Goal: Information Seeking & Learning: Find specific fact

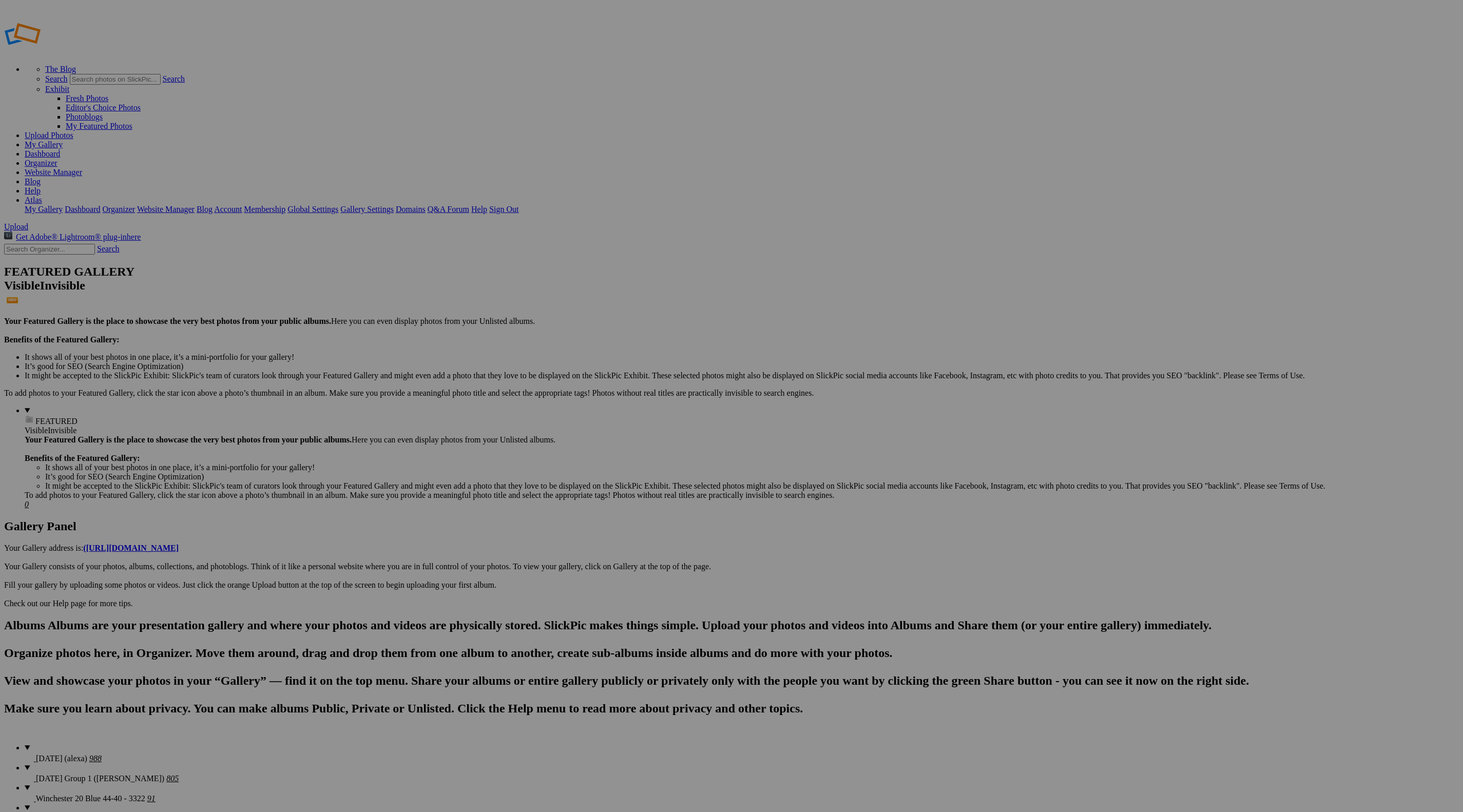
click at [60, 244] on input "text" at bounding box center [49, 249] width 91 height 10
type input "11296"
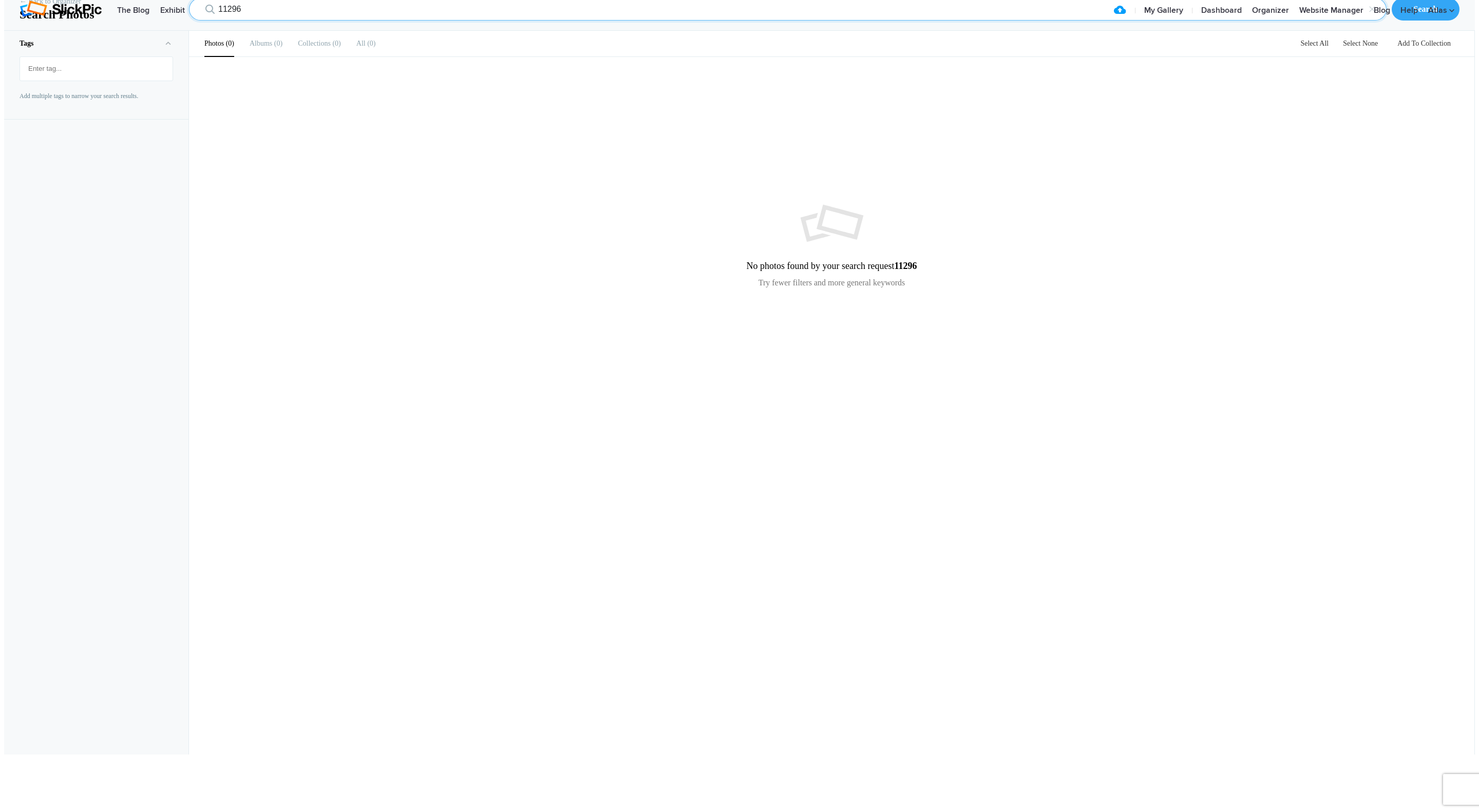
click at [264, 20] on input "11296" at bounding box center [788, 9] width 1198 height 23
type input "11300"
click at [289, 20] on input "11300" at bounding box center [788, 9] width 1198 height 23
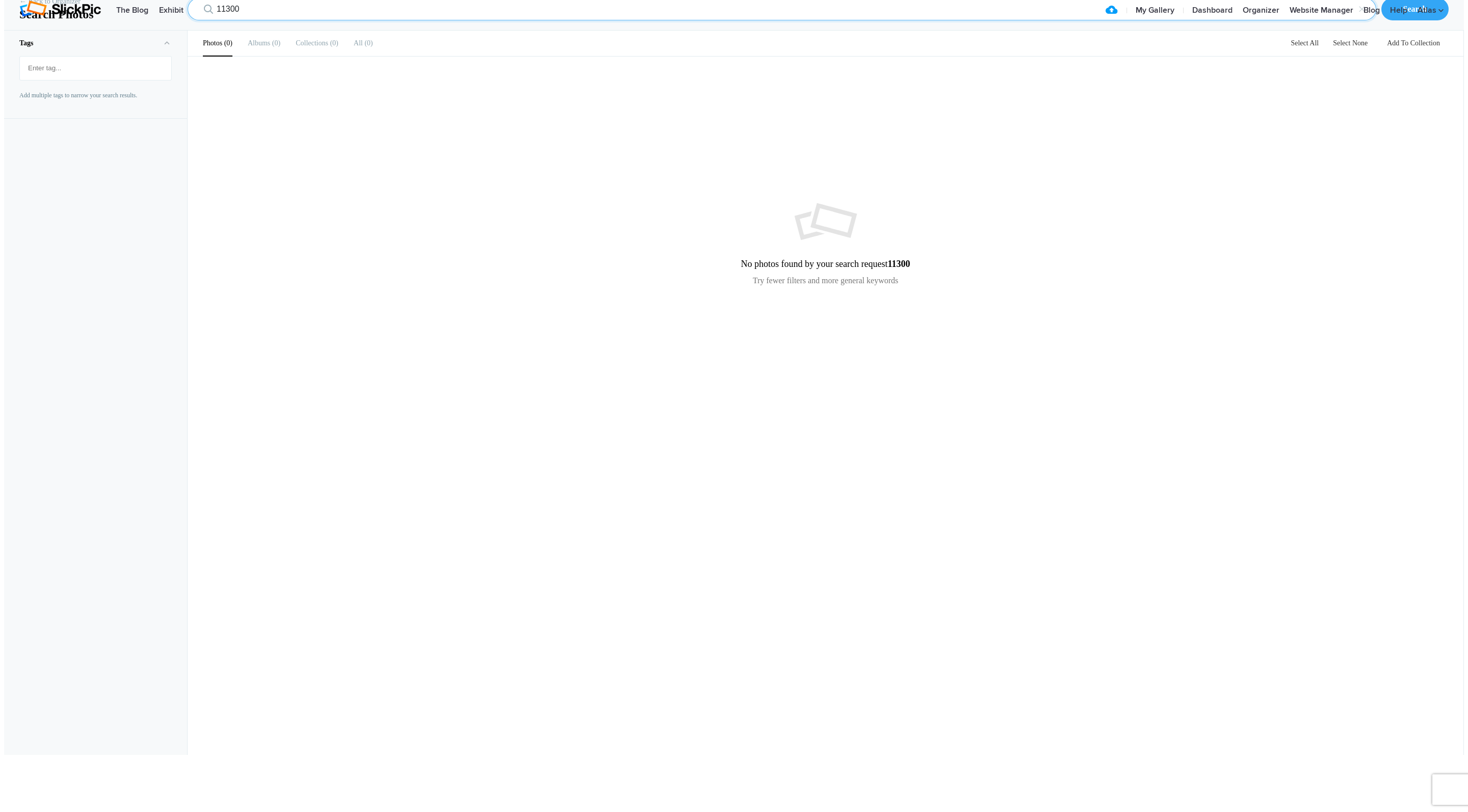
click at [275, 20] on input "11300" at bounding box center [782, 9] width 1189 height 23
click at [229, 20] on input "11300" at bounding box center [782, 9] width 1189 height 23
click at [233, 20] on input "11300" at bounding box center [782, 9] width 1189 height 23
type input "11867"
click at [1432, 20] on div "Search" at bounding box center [1415, 9] width 67 height 23
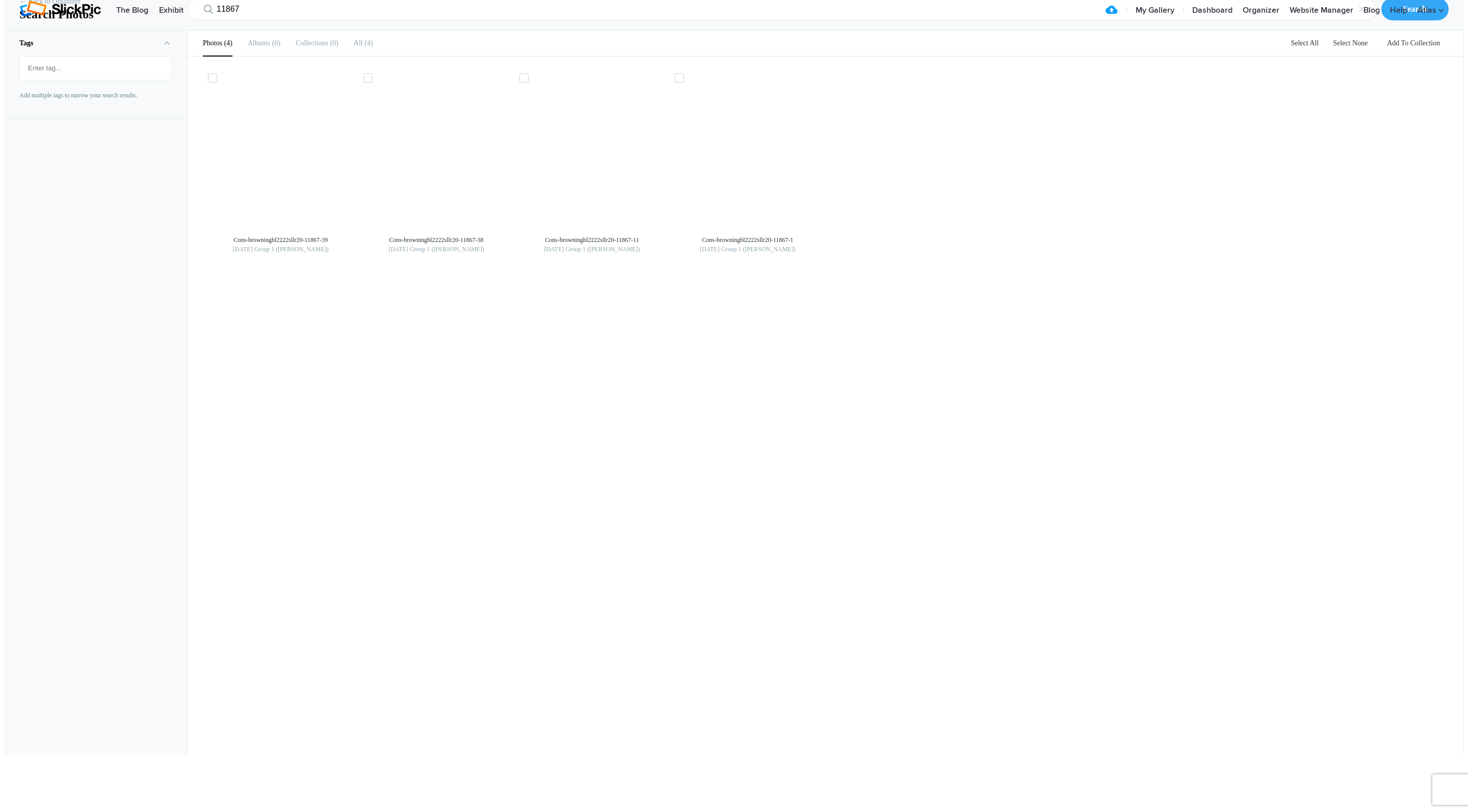
click at [48, 7] on link "← Back to Organizer" at bounding box center [50, 1] width 61 height 10
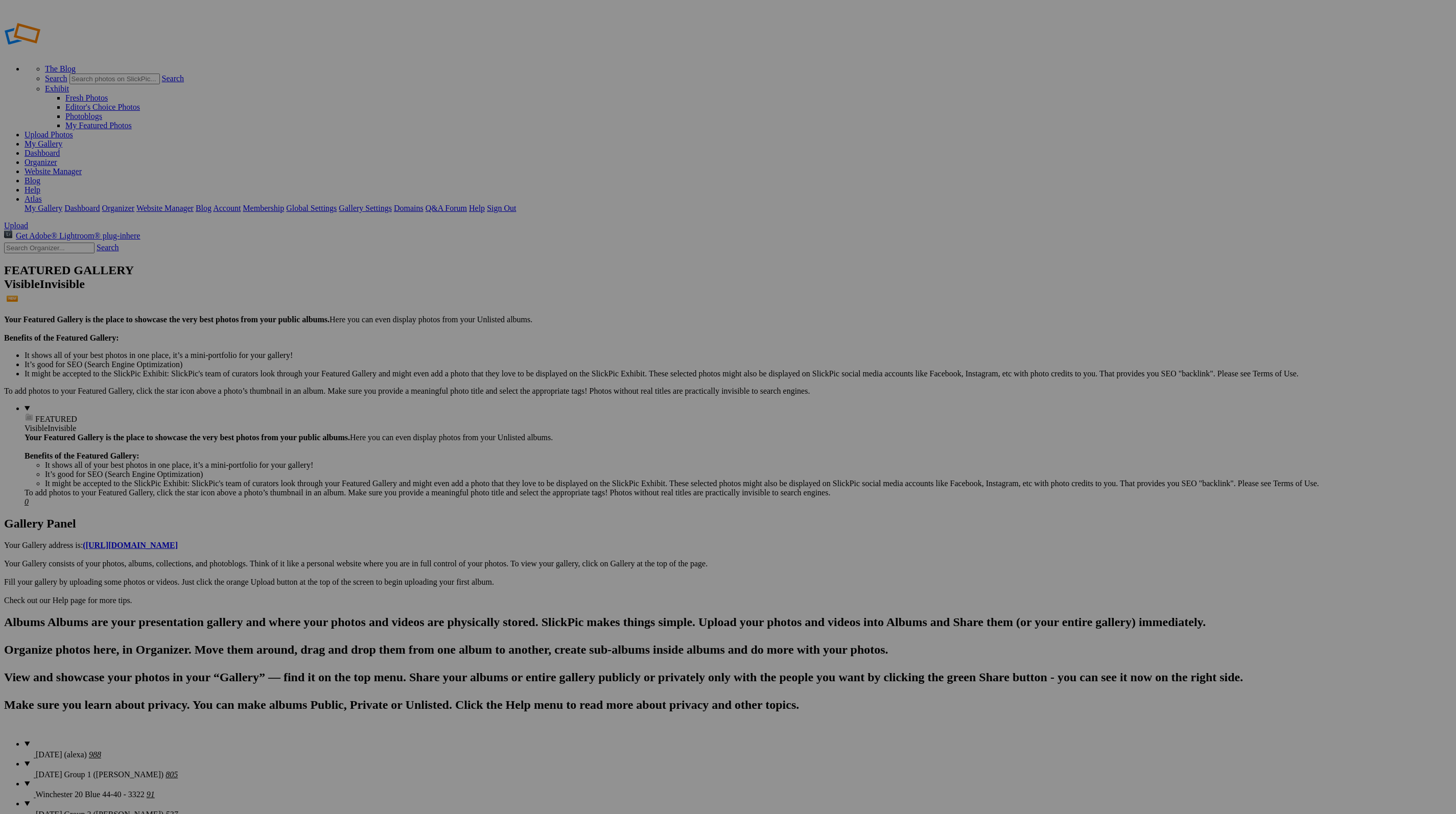
click at [80, 242] on input "text" at bounding box center [49, 247] width 90 height 10
type input "11867"
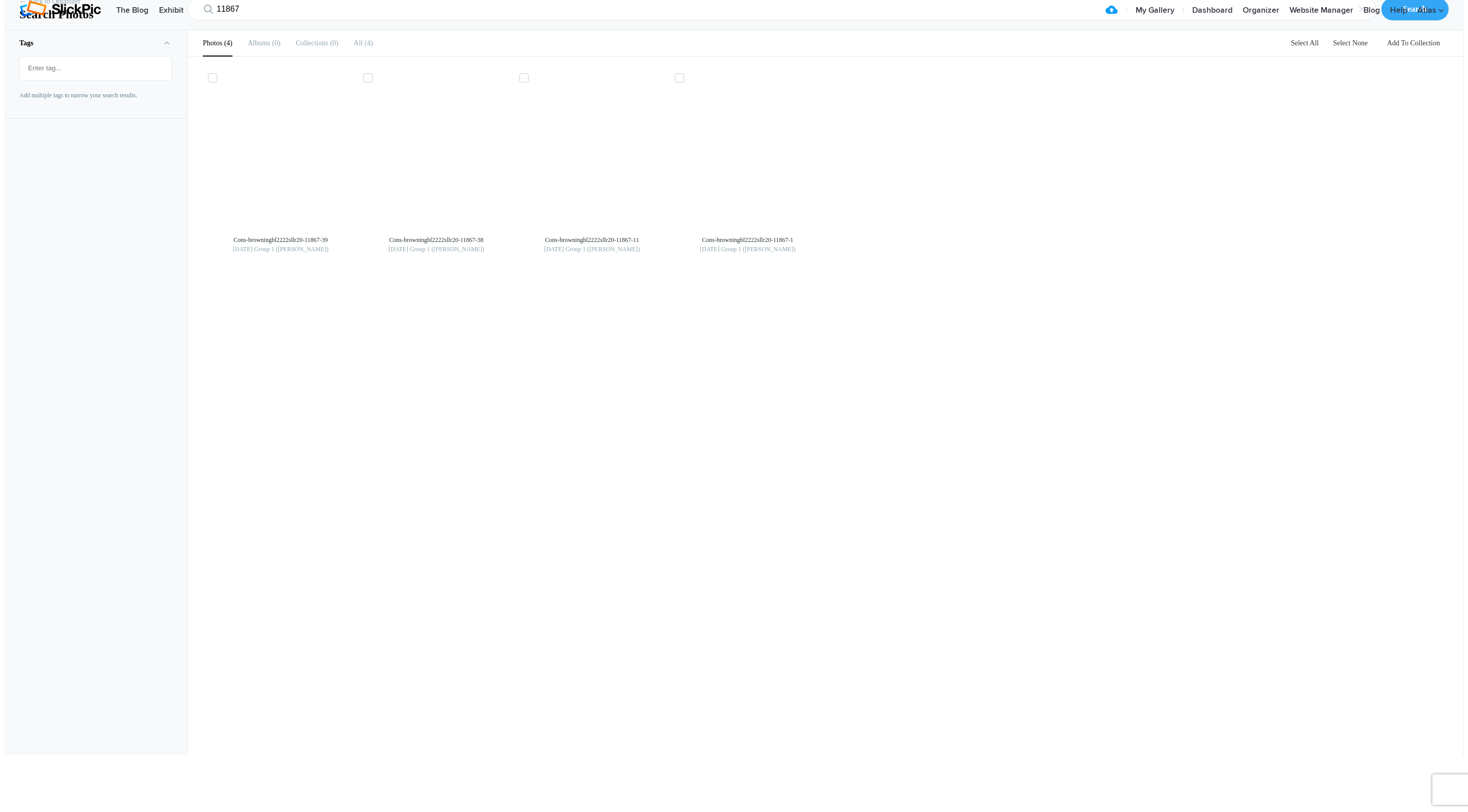
click at [330, 47] on span "0" at bounding box center [333, 43] width 10 height 7
click at [270, 47] on span "0" at bounding box center [275, 43] width 10 height 7
click at [226, 47] on span "4" at bounding box center [227, 43] width 10 height 7
click at [64, 7] on link "← Back to Organizer" at bounding box center [50, 1] width 61 height 10
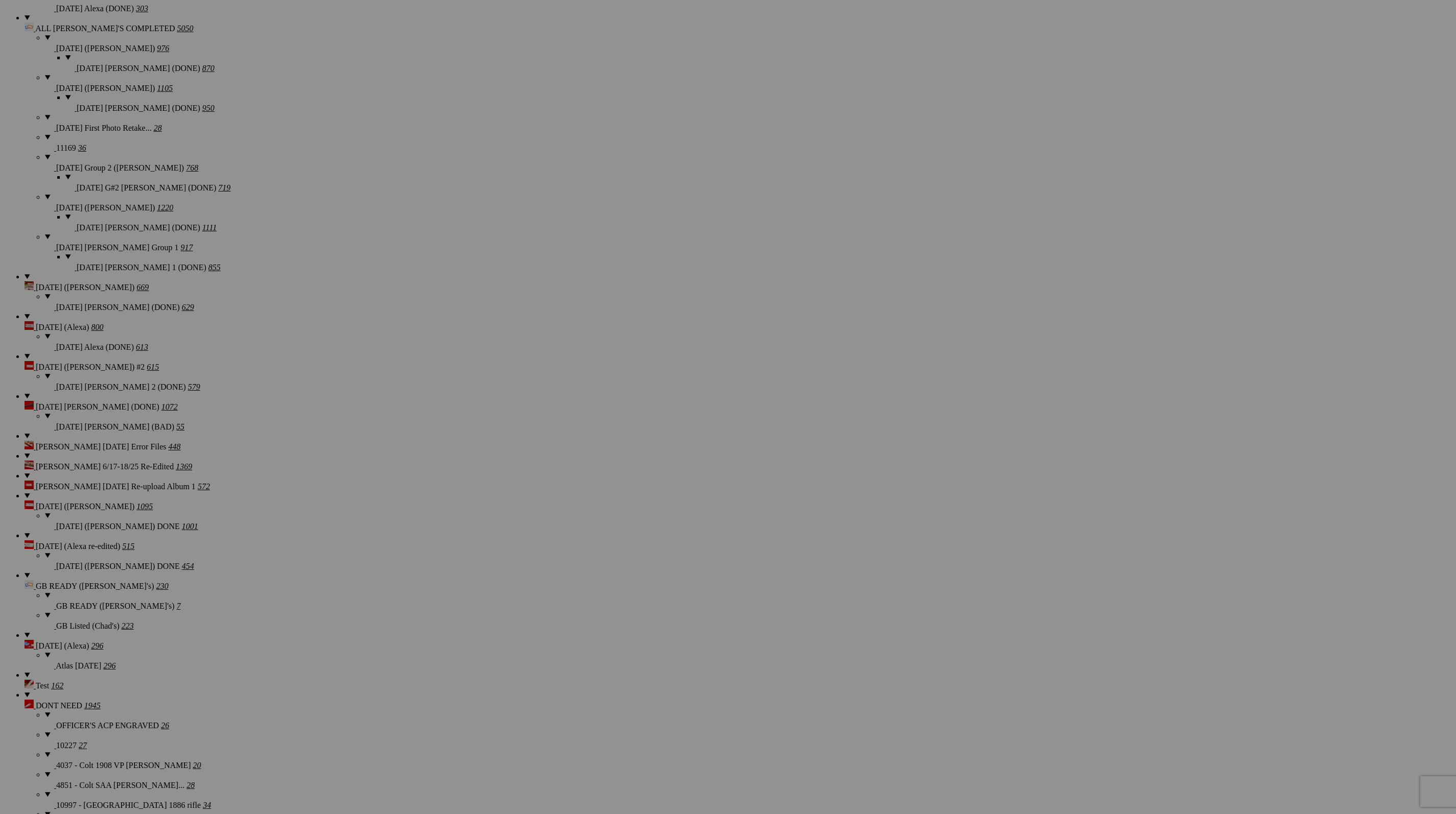
scroll to position [1429, 0]
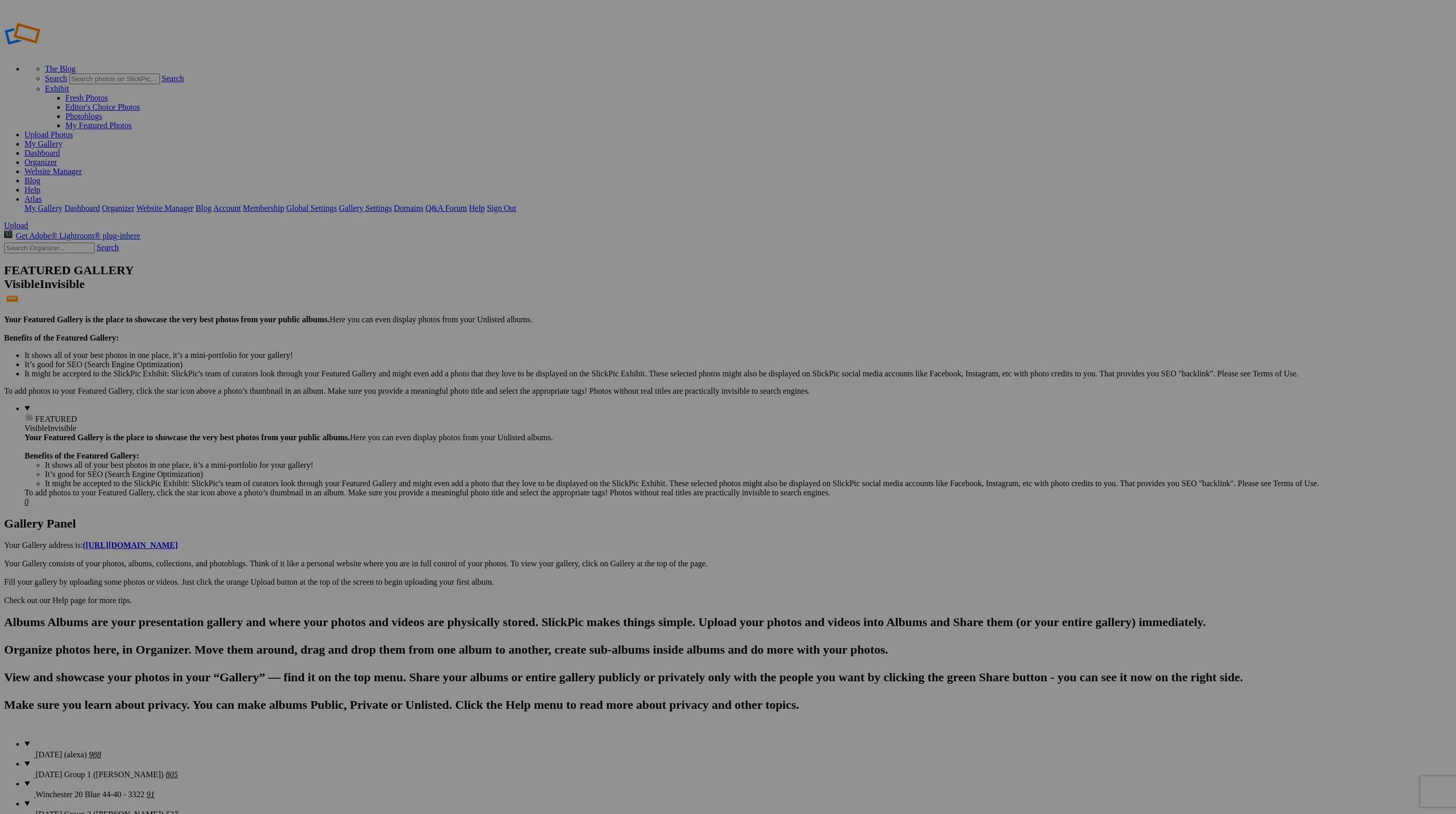
scroll to position [36, 0]
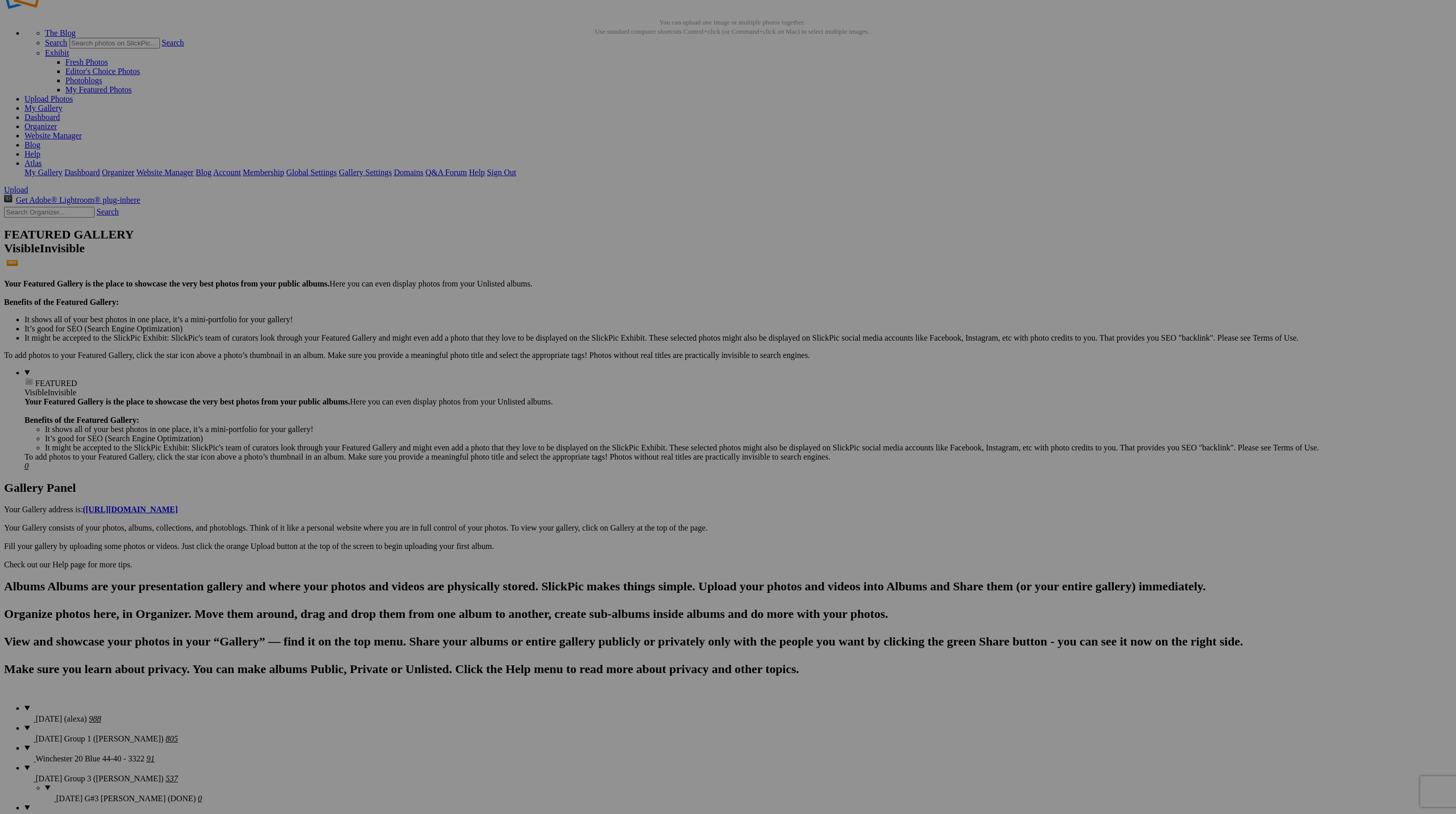
click at [88, 207] on input "text" at bounding box center [49, 212] width 90 height 10
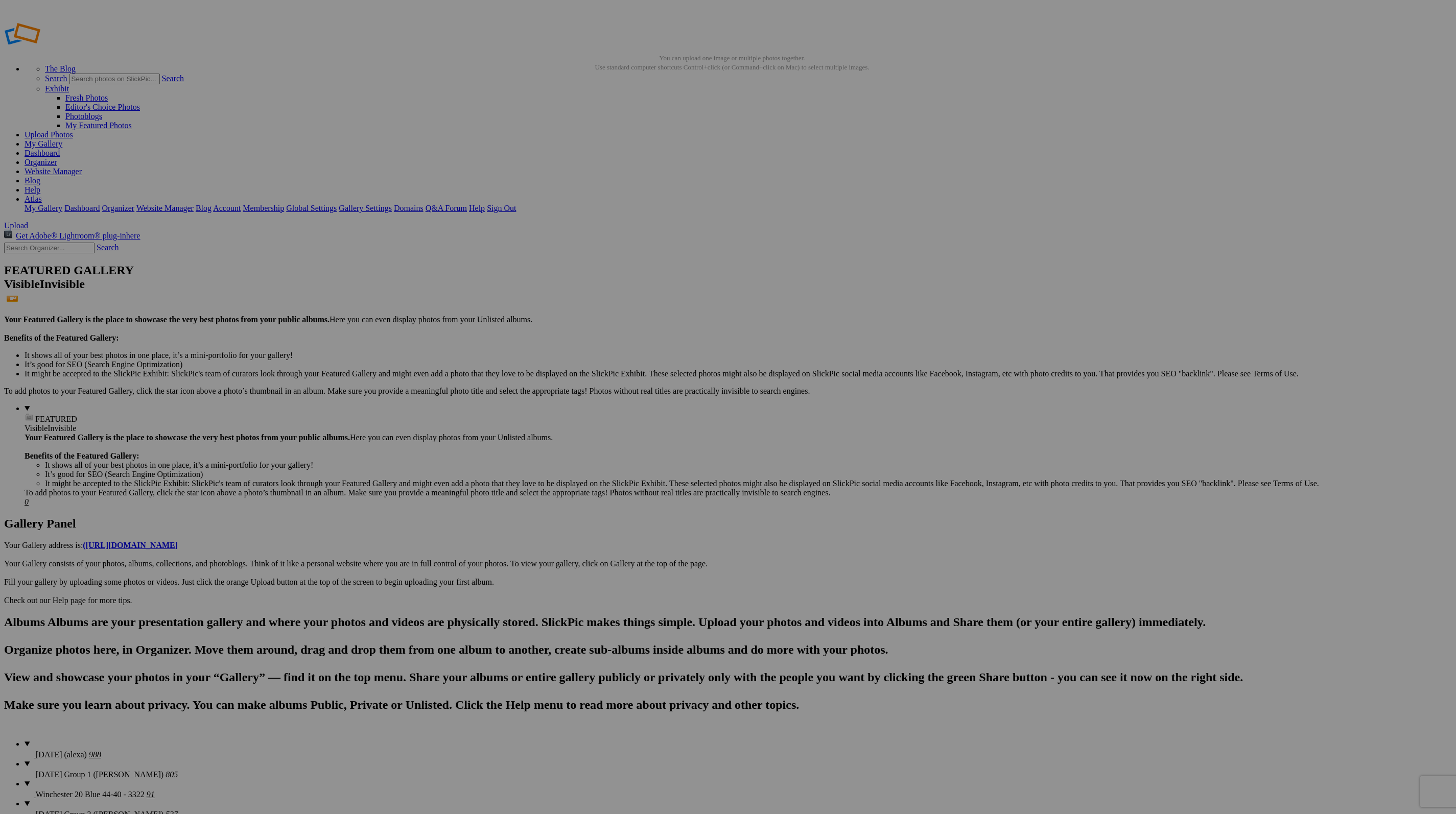
scroll to position [3, 0]
click at [87, 401] on details "FEATURED Visible Invisible Your Featured Gallery is the place to showcase the v…" at bounding box center [738, 452] width 1428 height 103
click at [82, 242] on input "text" at bounding box center [49, 247] width 90 height 10
type input "11867"
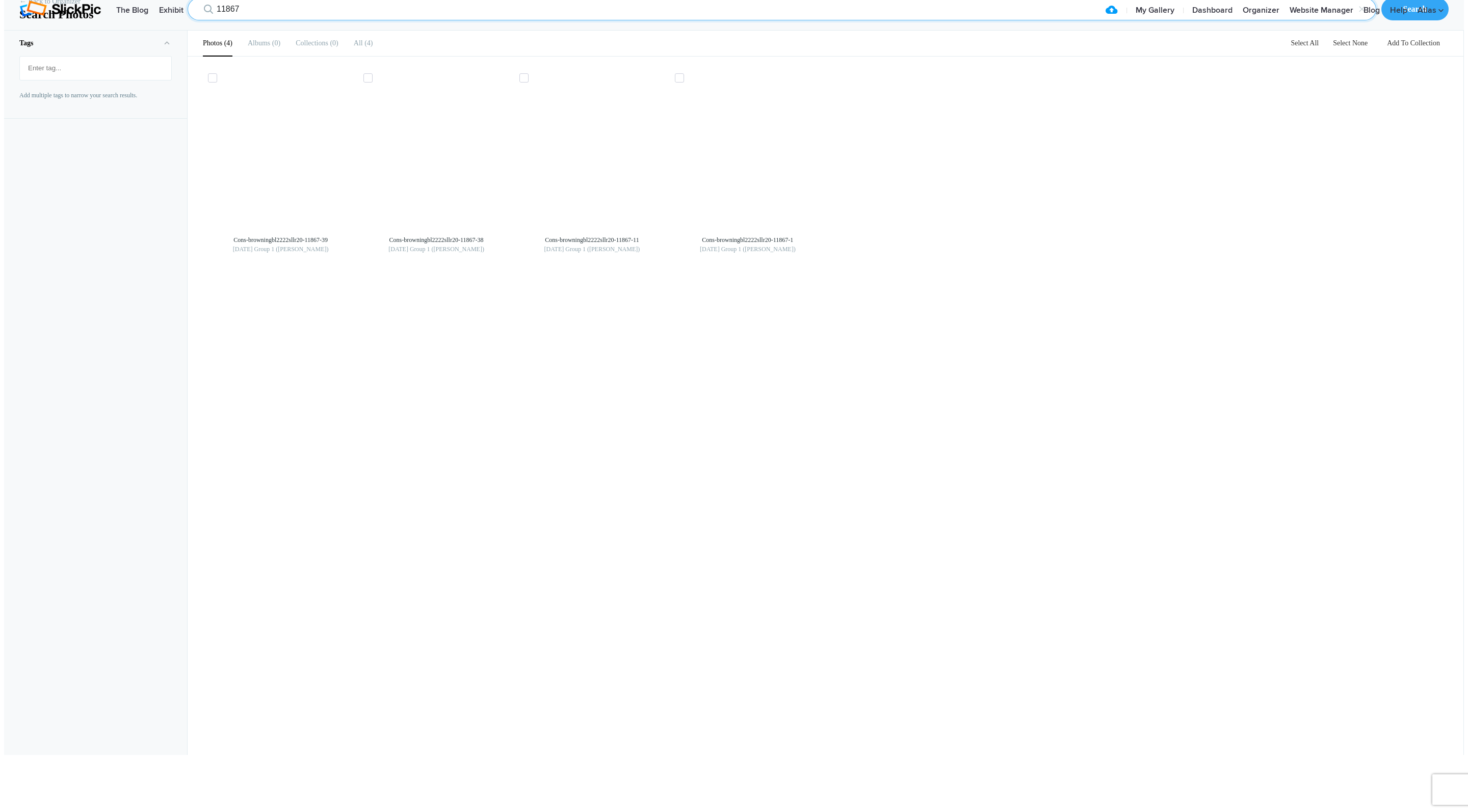
click at [320, 20] on input "11867" at bounding box center [782, 9] width 1189 height 23
type input "11867-2"
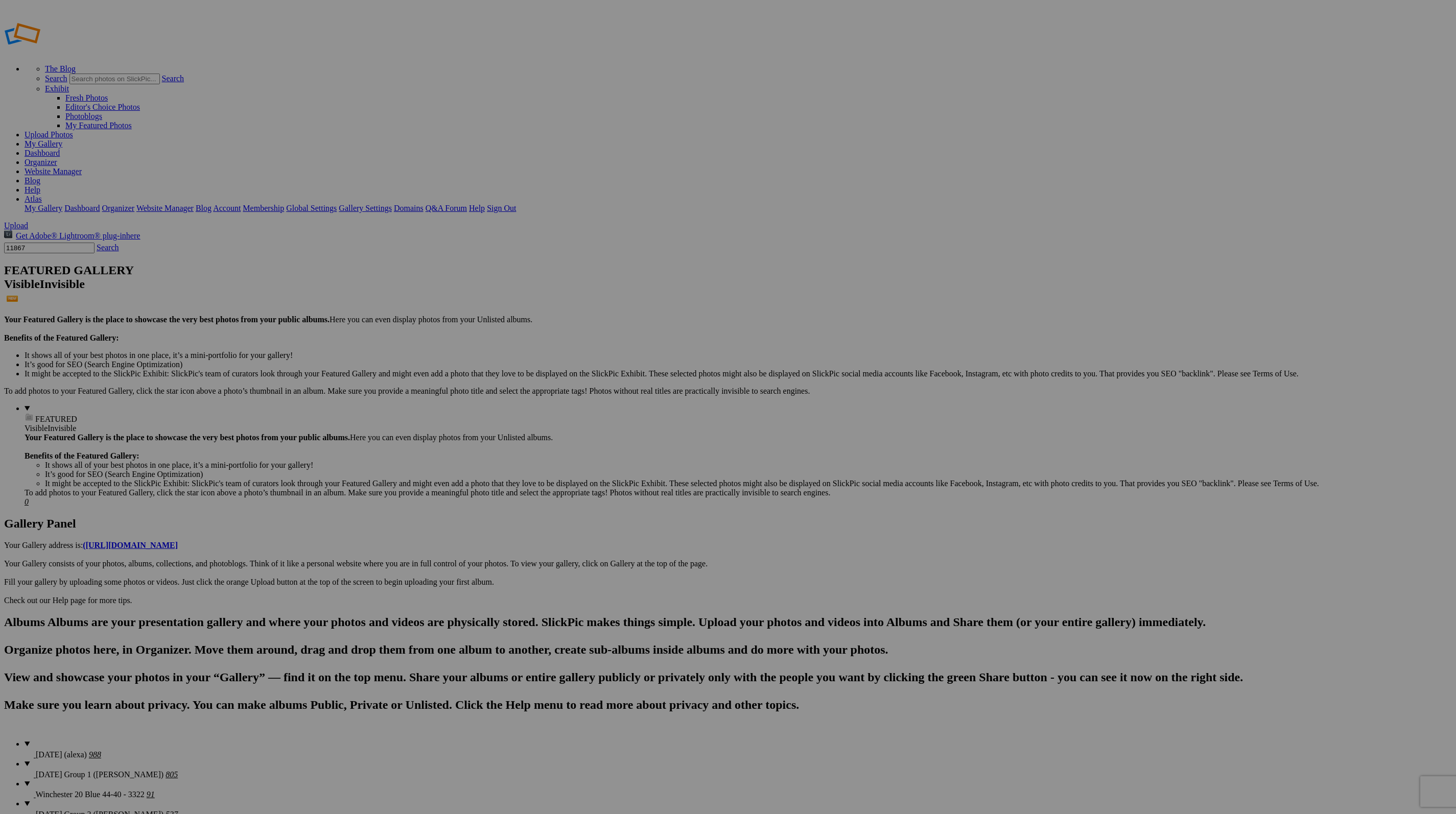
click at [61, 242] on input "11867" at bounding box center [49, 247] width 90 height 10
type input "11864"
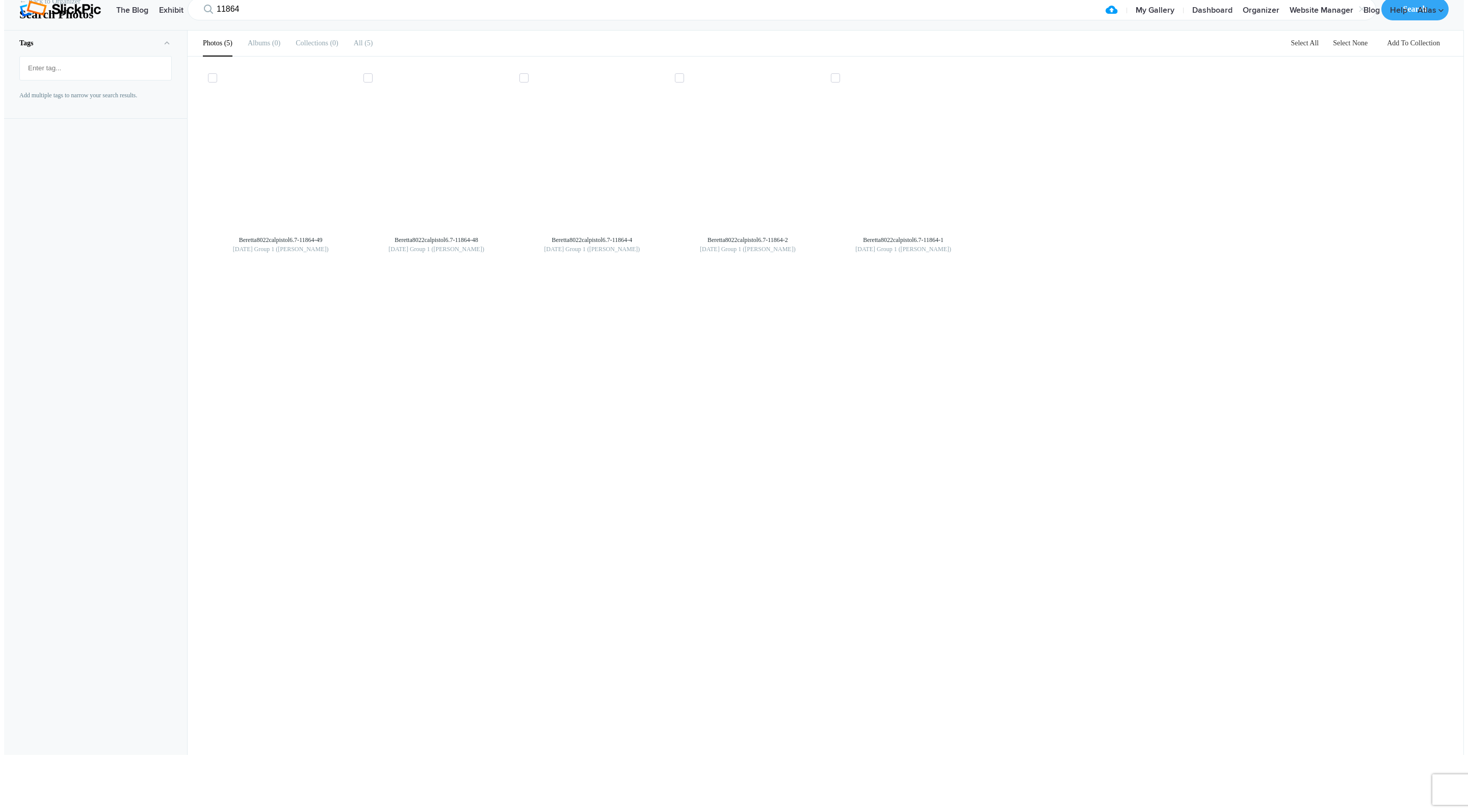
click at [56, 7] on link "← Back to Organizer" at bounding box center [50, 1] width 61 height 10
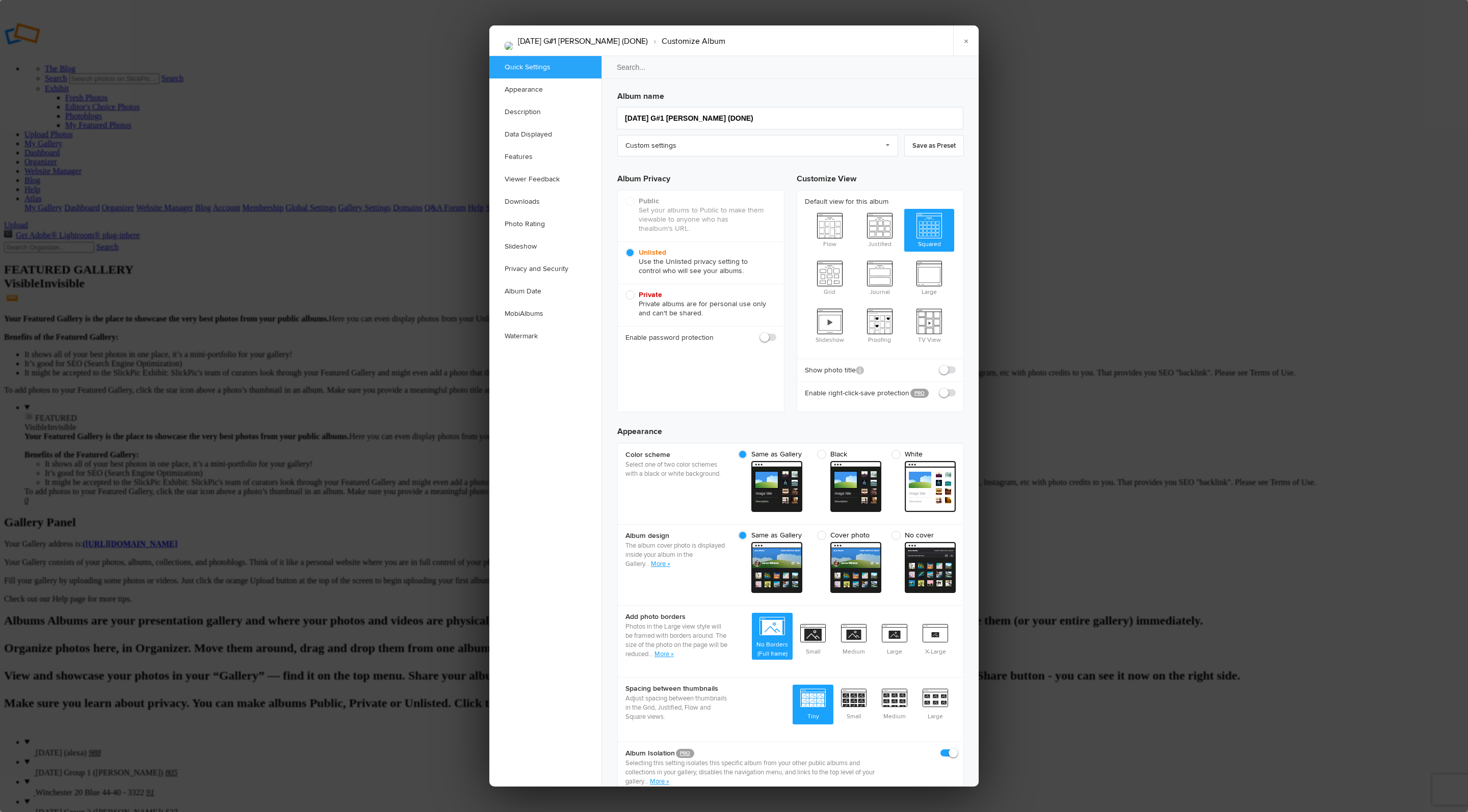
click at [553, 269] on link "Privacy and Security" at bounding box center [545, 269] width 112 height 23
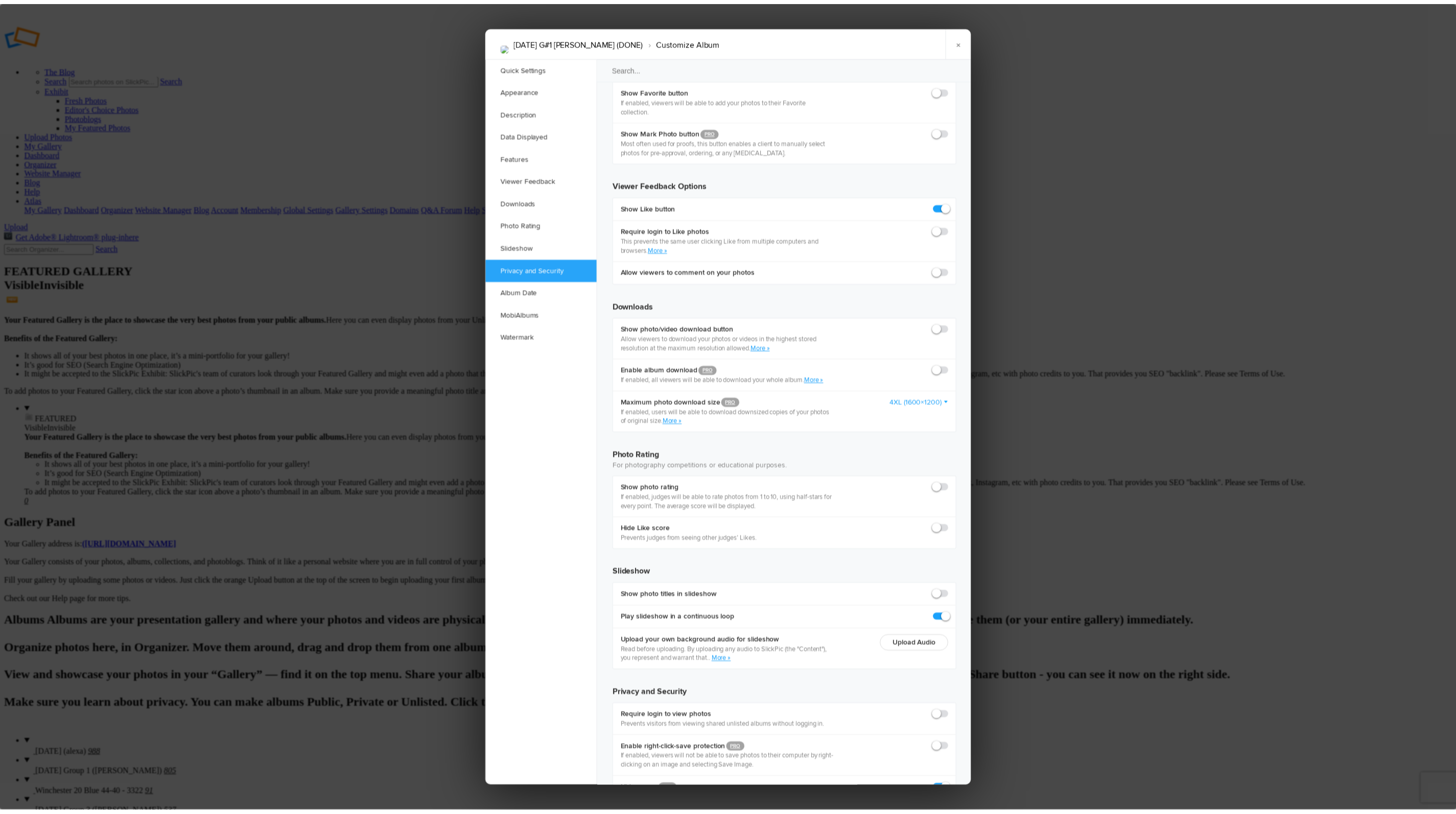
scroll to position [1830, 0]
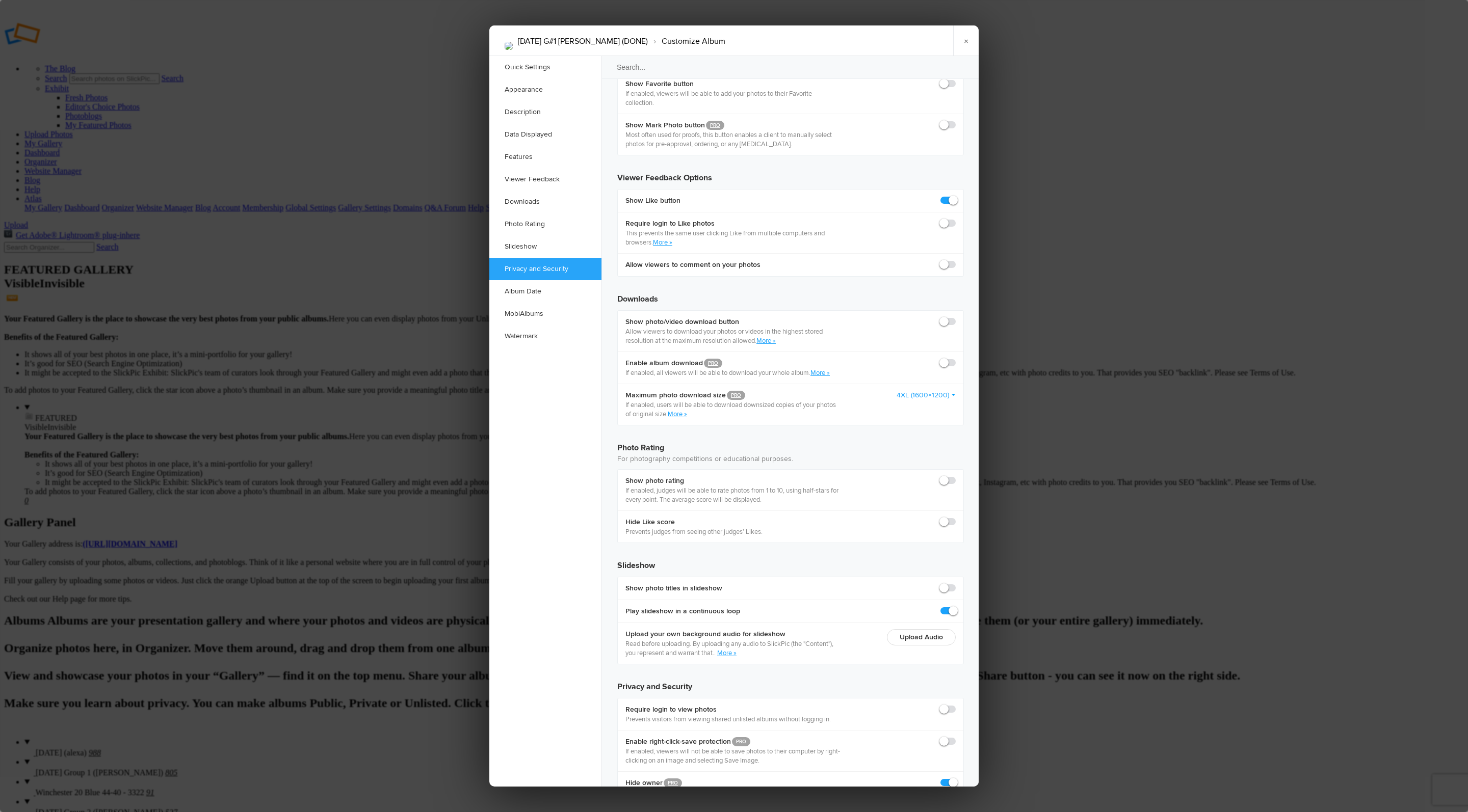
click at [1054, 70] on div at bounding box center [734, 406] width 1468 height 812
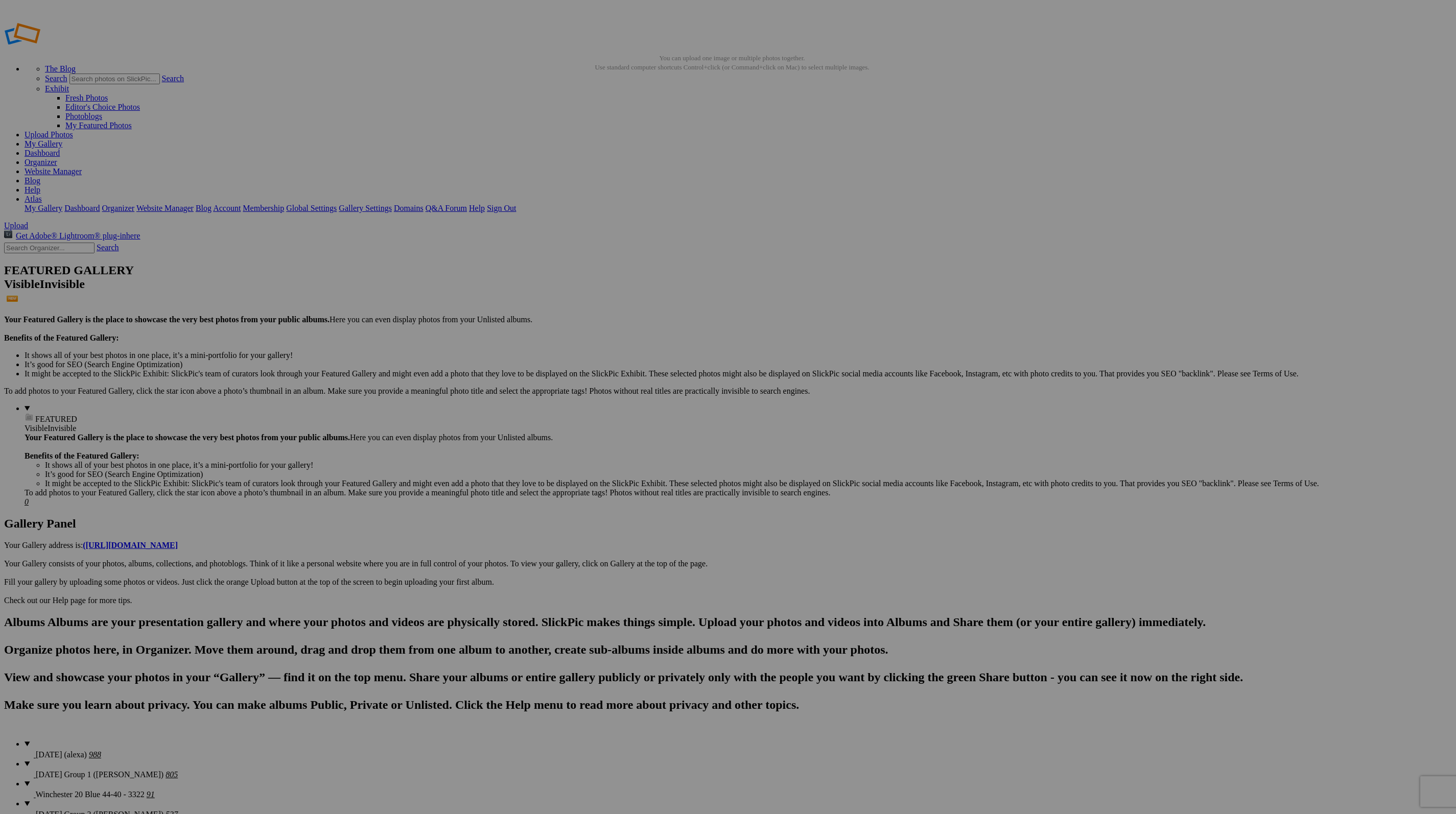
click at [42, 195] on link "Atlas" at bounding box center [33, 199] width 17 height 9
click at [89, 750] on span at bounding box center [89, 754] width 0 height 9
click at [6, 723] on span at bounding box center [6, 727] width 0 height 9
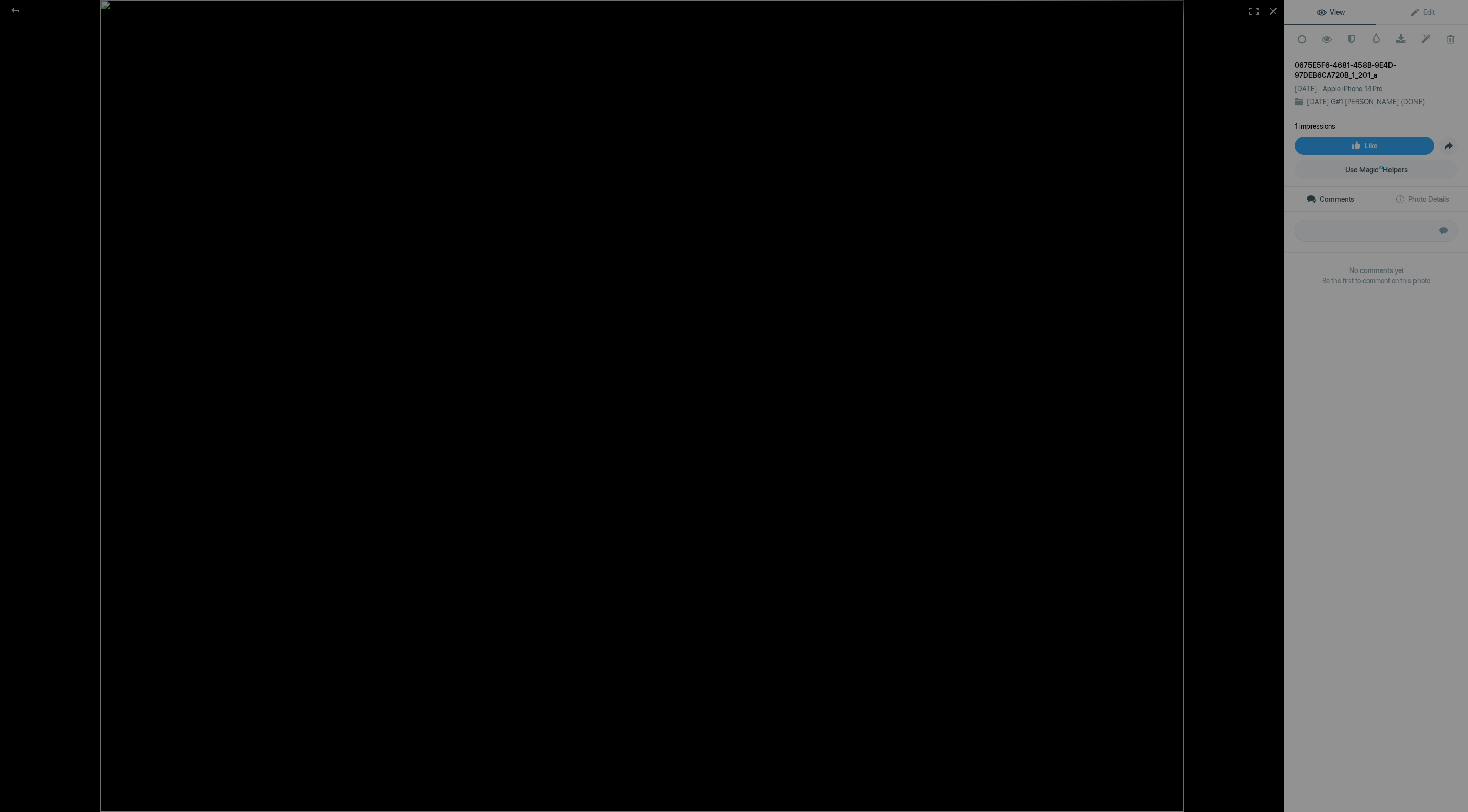
click at [1348, 20] on link "View" at bounding box center [1331, 12] width 92 height 24
click at [1417, 12] on span "Edit" at bounding box center [1423, 12] width 25 height 8
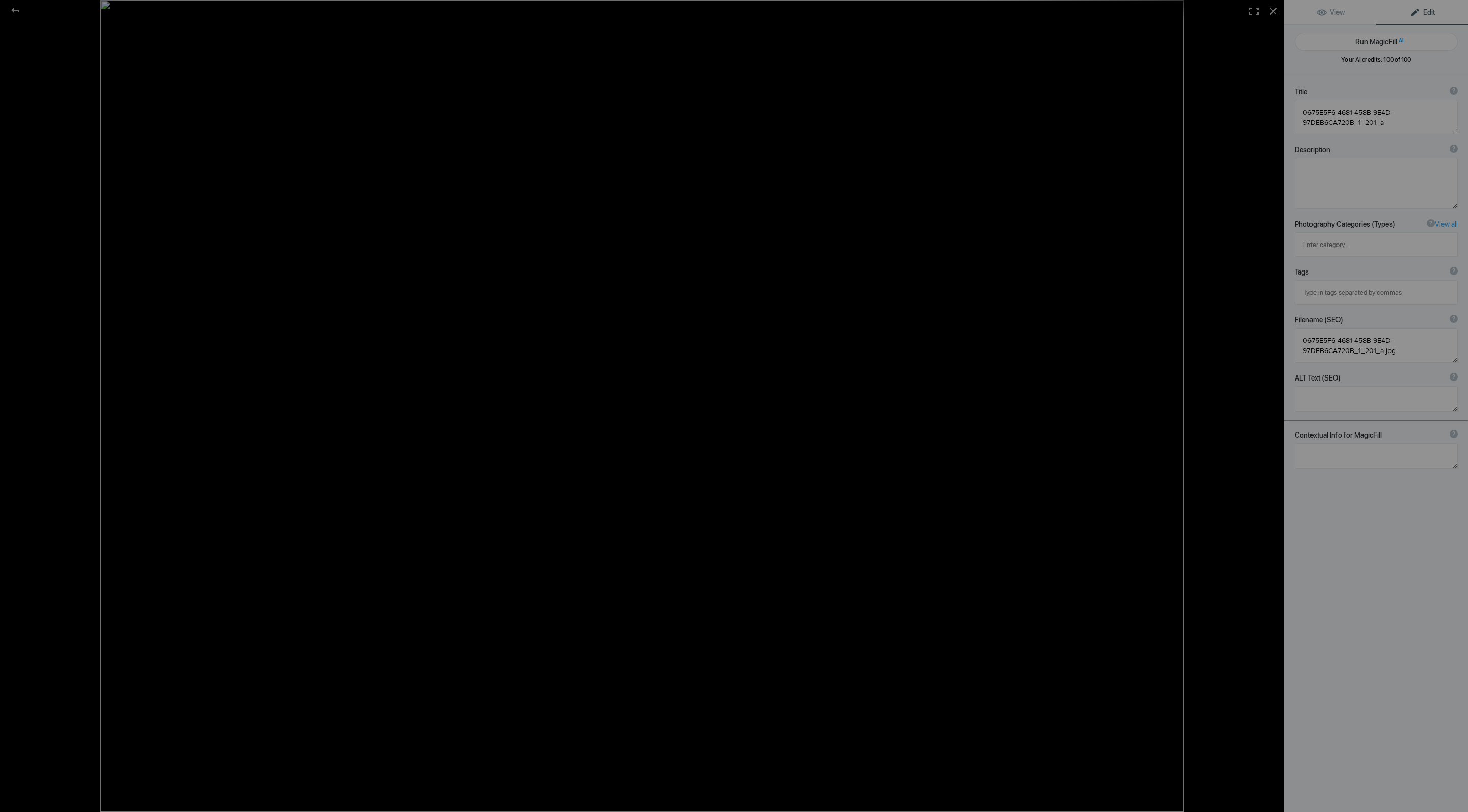
click at [1348, 20] on link "View" at bounding box center [1331, 12] width 92 height 24
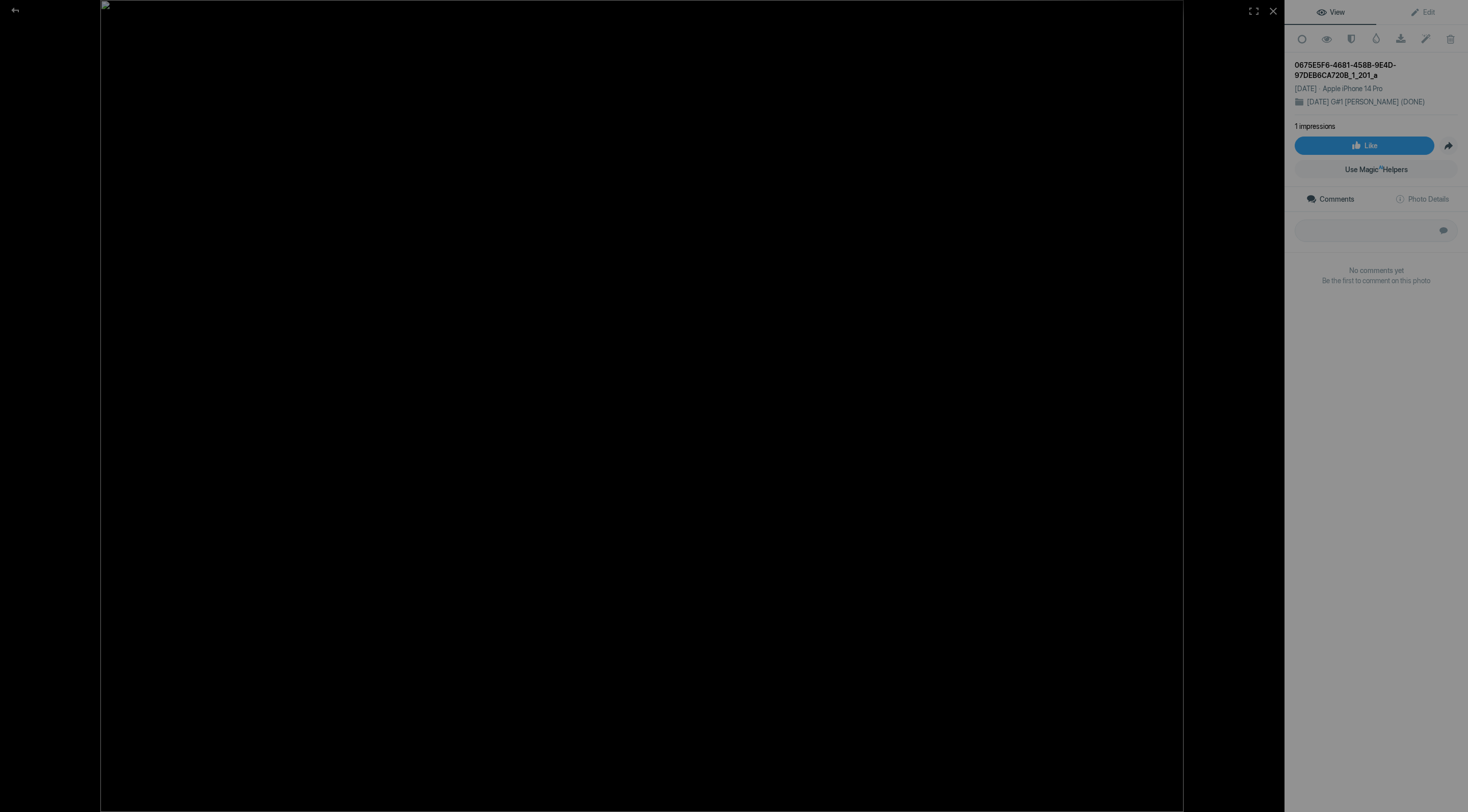
click at [1383, 86] on div "Apple iPhone 14 Pro" at bounding box center [1352, 88] width 59 height 10
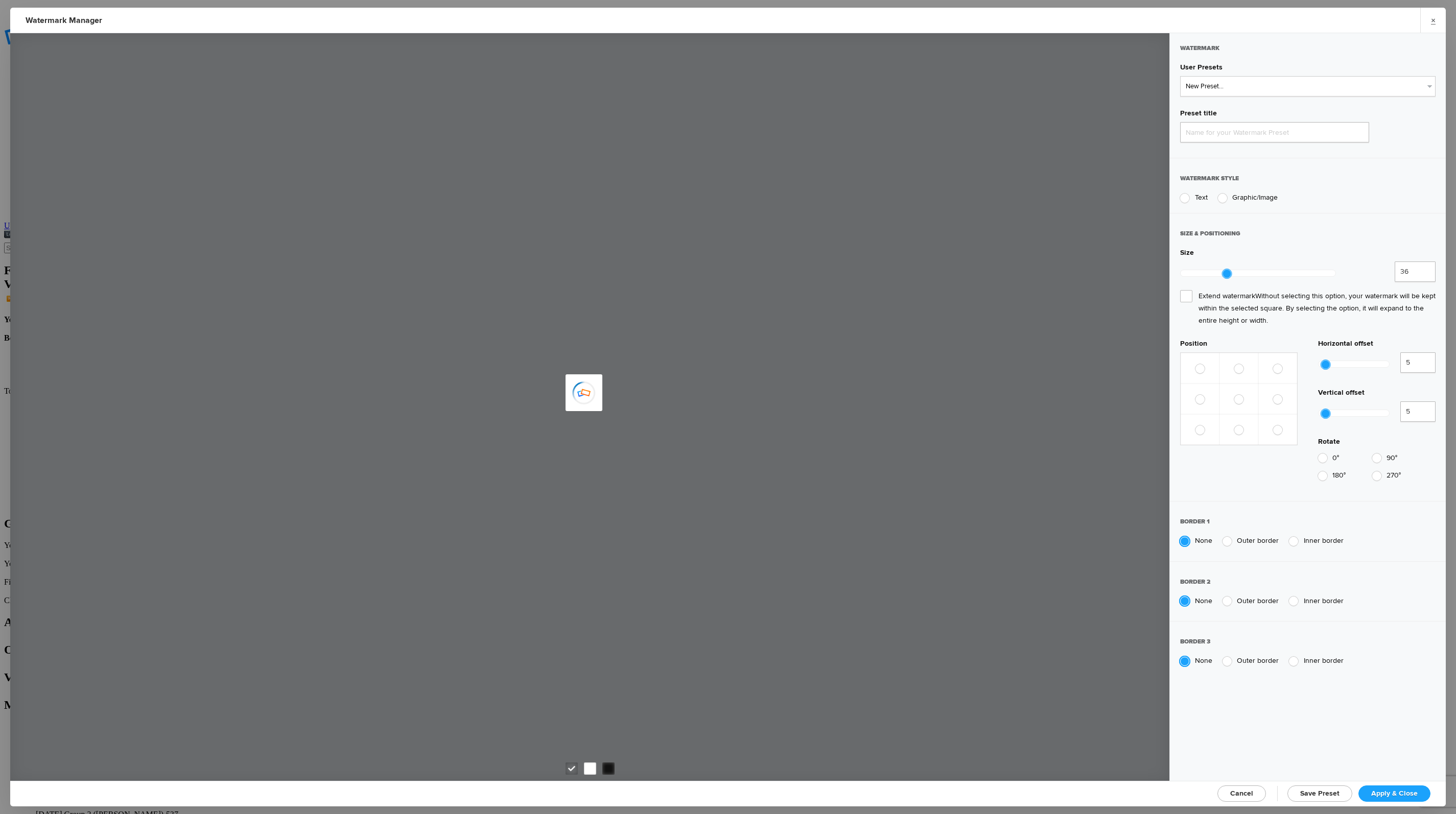
type input "Watermark-10/6/2025"
radio input "true"
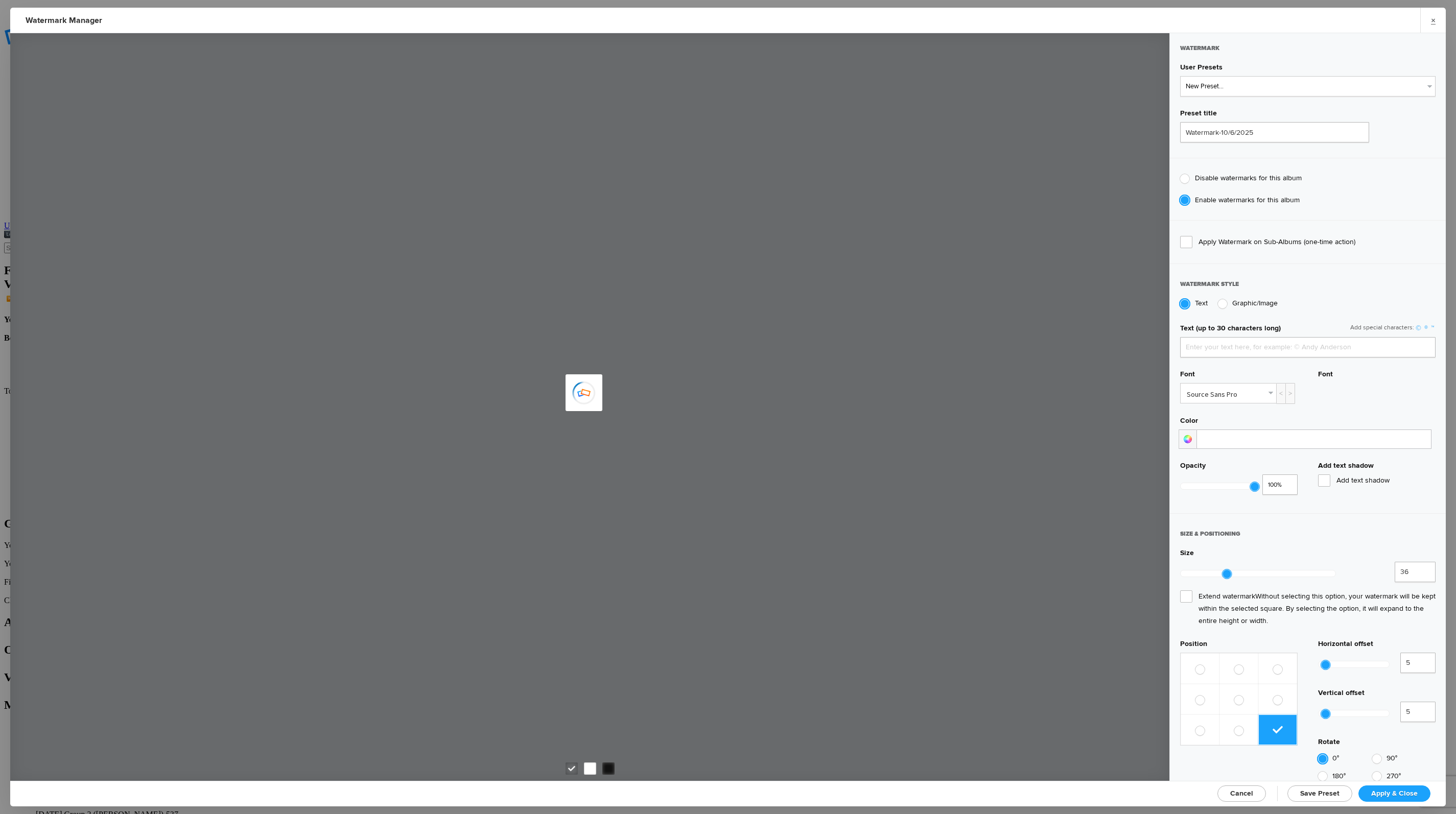
type input "Atlas Collectible Firearms"
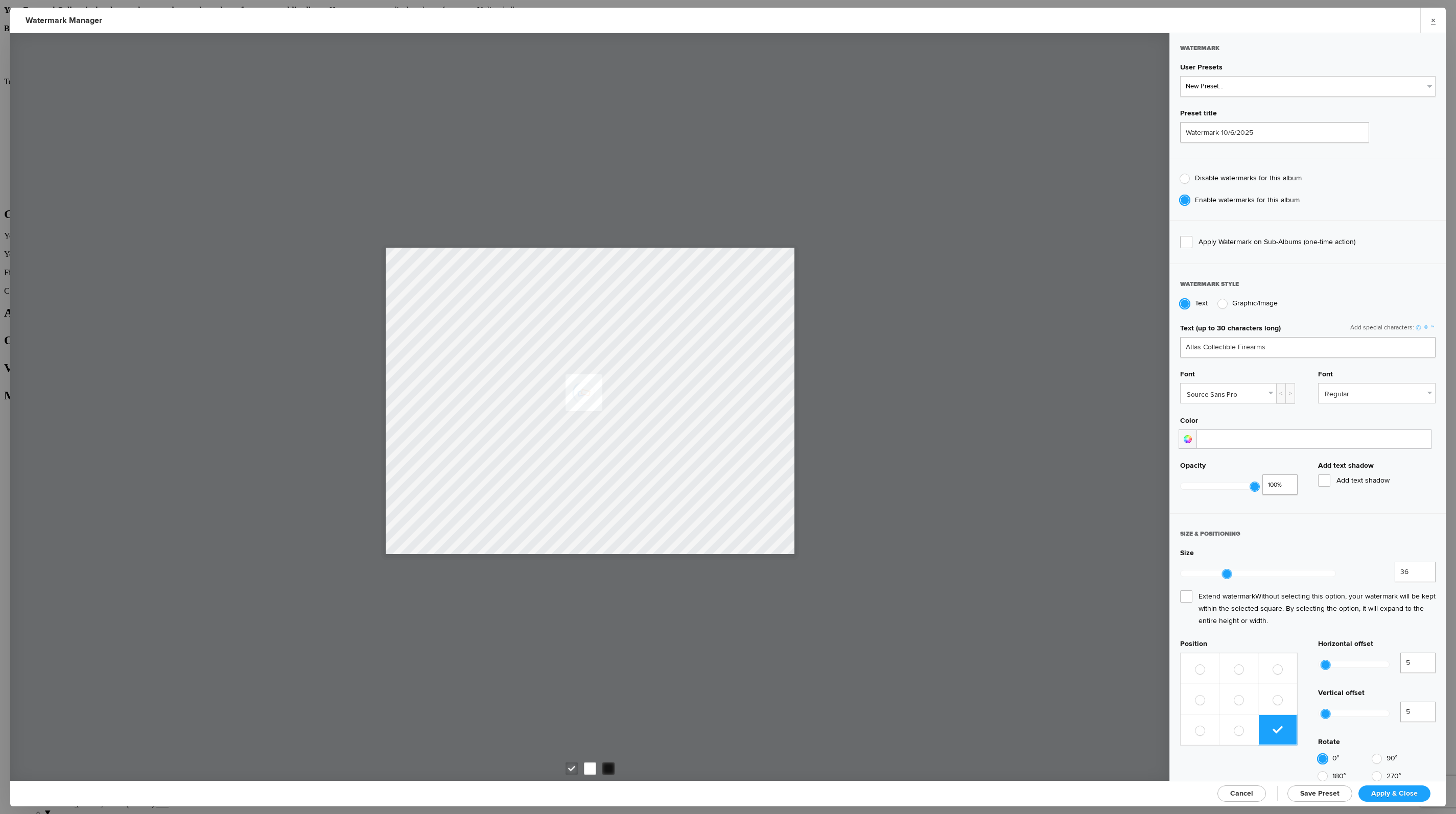
scroll to position [88, 0]
click at [1433, 20] on link "×" at bounding box center [1433, 20] width 26 height 25
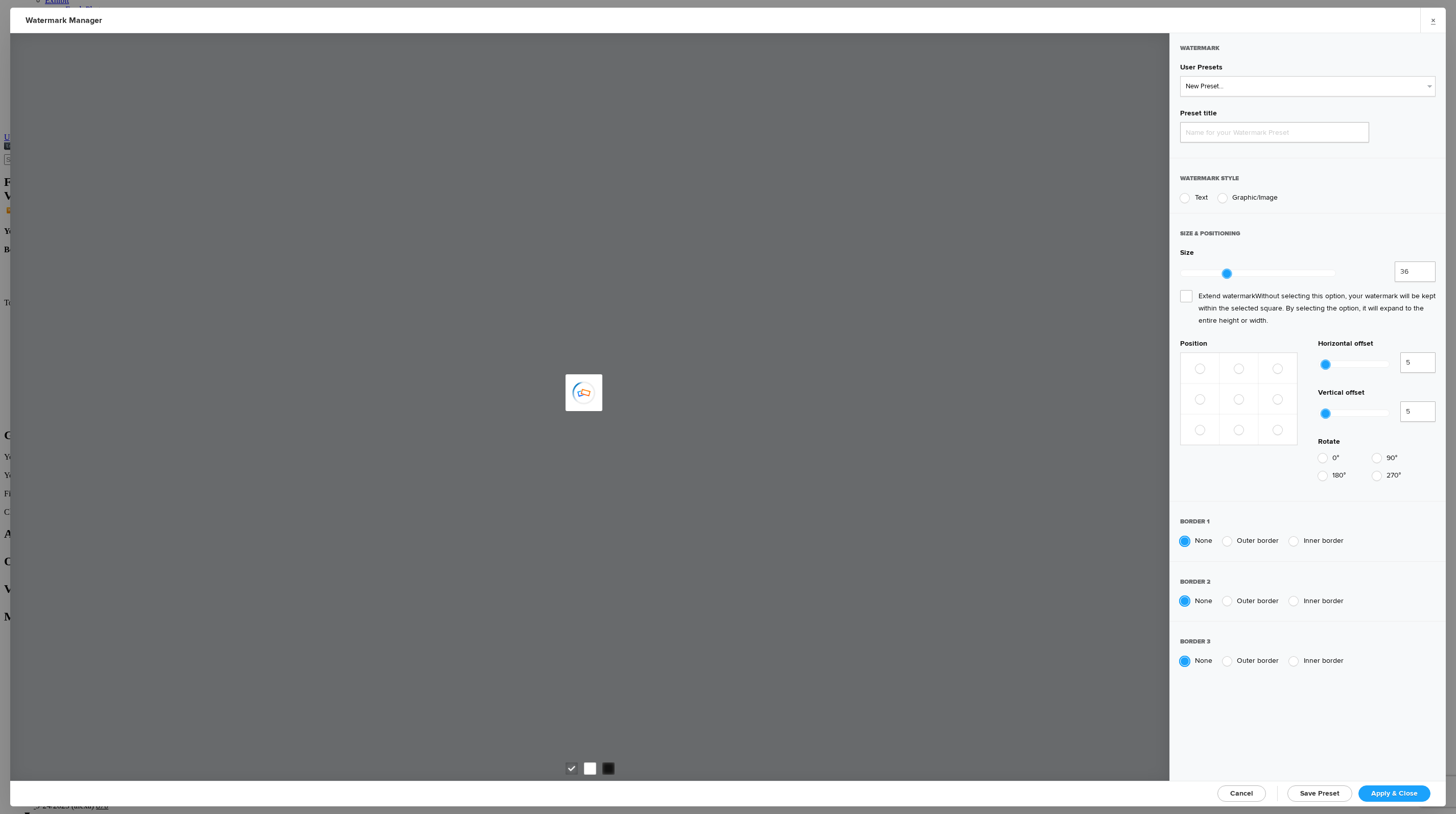
type input "Watermark-10/6/2025"
radio input "true"
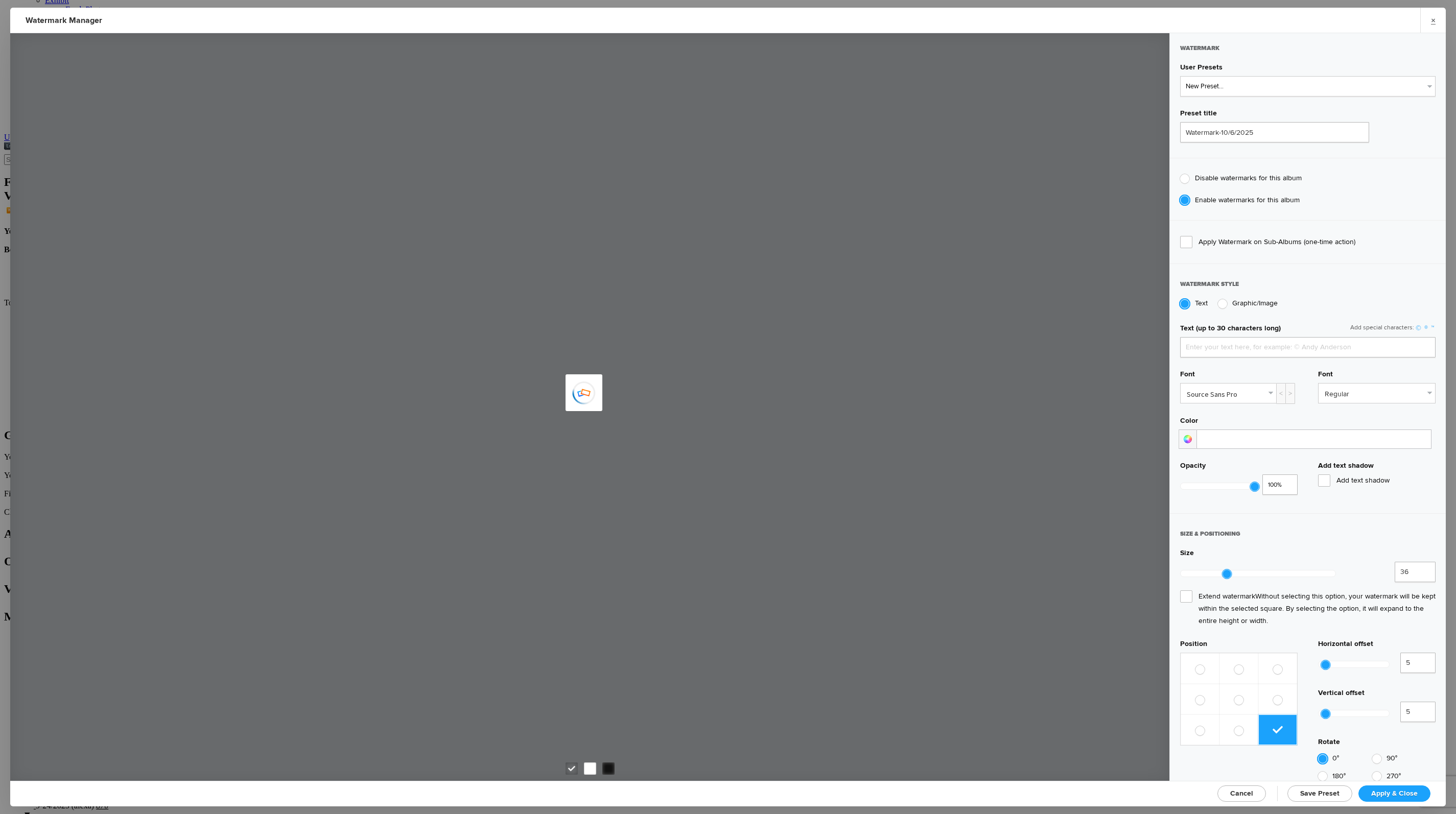
type input "Atlas Collectible Firearms"
click at [1433, 20] on link "×" at bounding box center [1433, 20] width 26 height 25
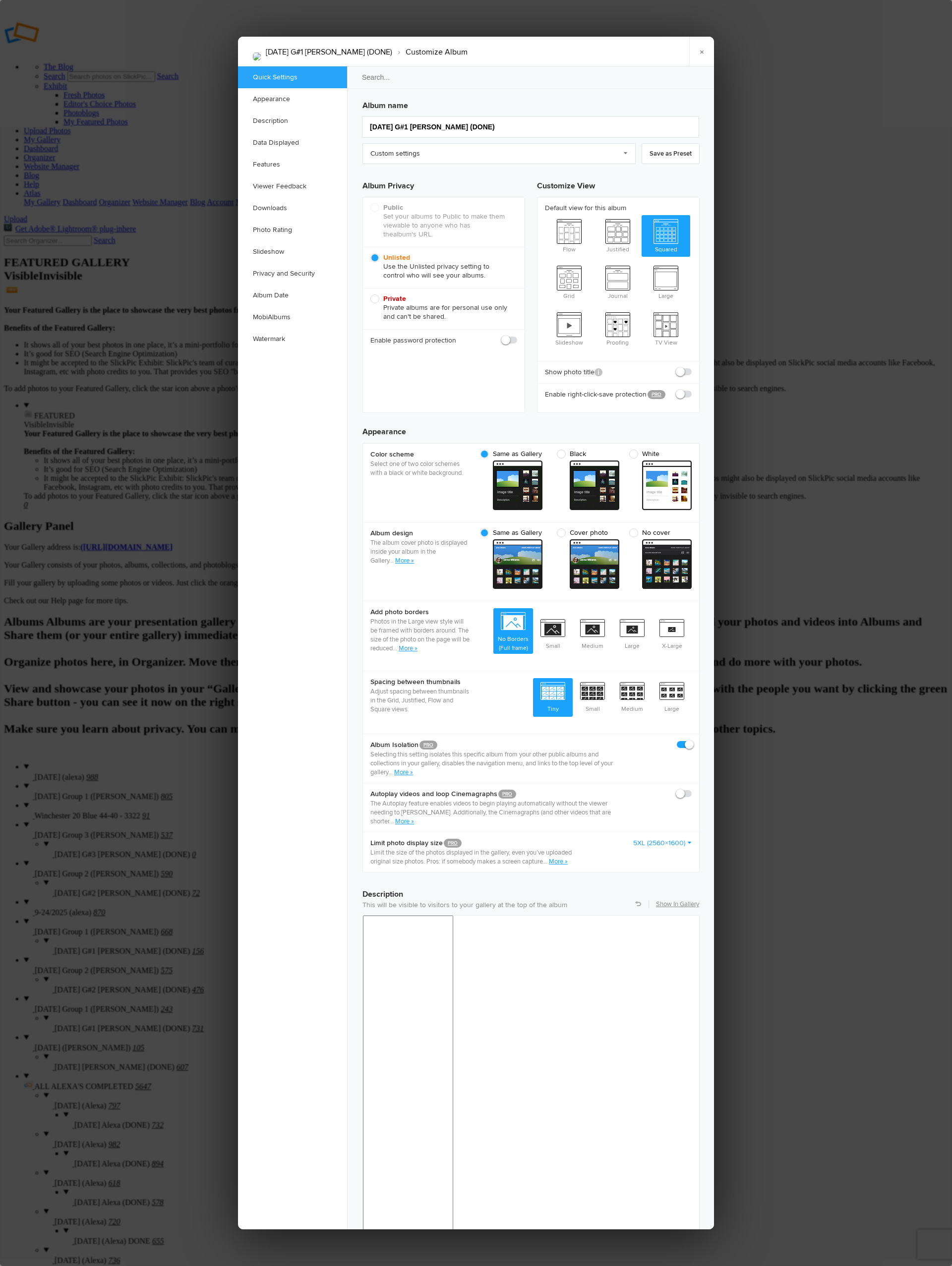
click at [405, 769] on link "More »" at bounding box center [404, 772] width 19 height 8
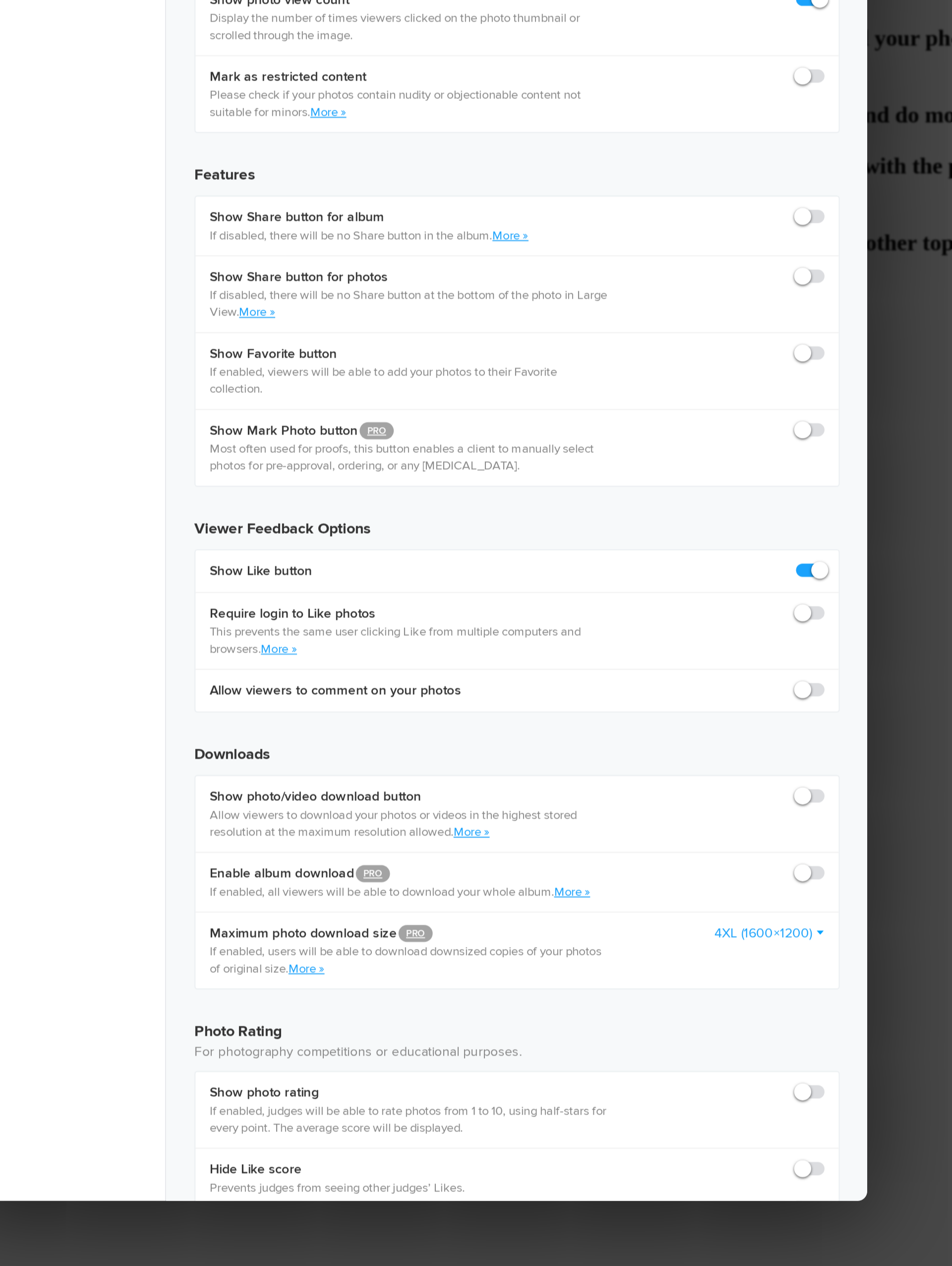
scroll to position [1164, 0]
checkbox input "false"
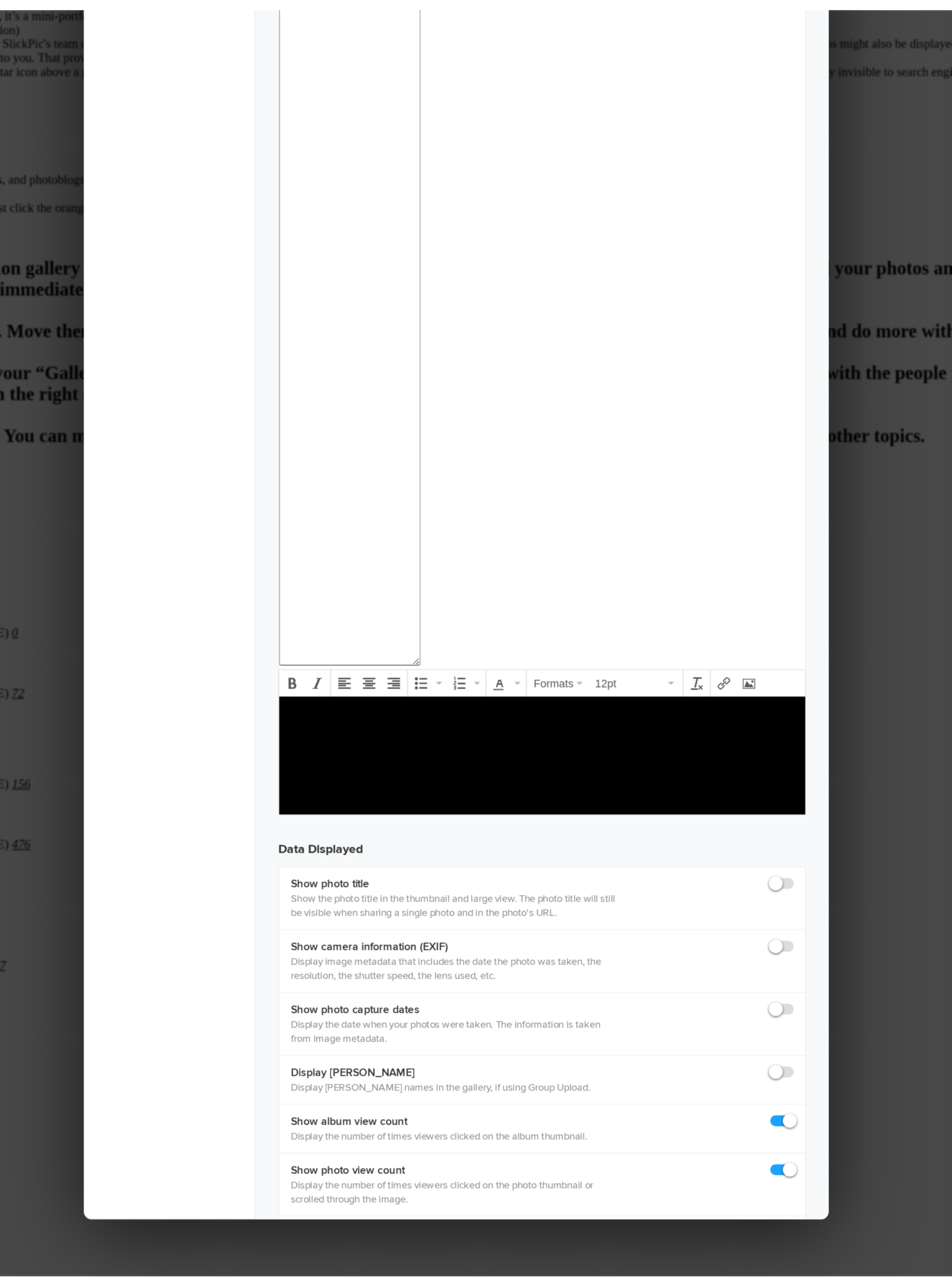
scroll to position [574, 0]
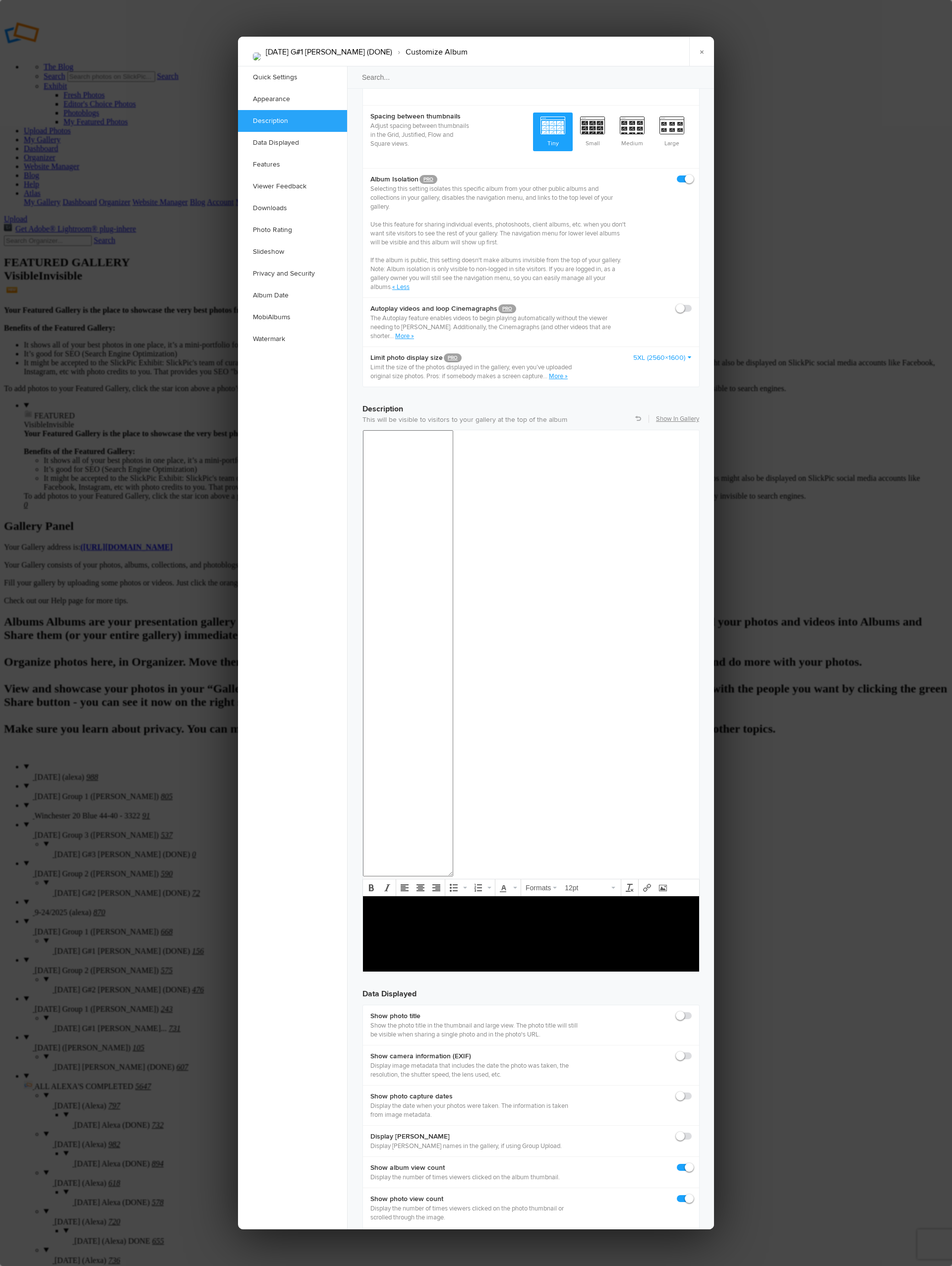
click at [705, 48] on link "×" at bounding box center [702, 52] width 25 height 30
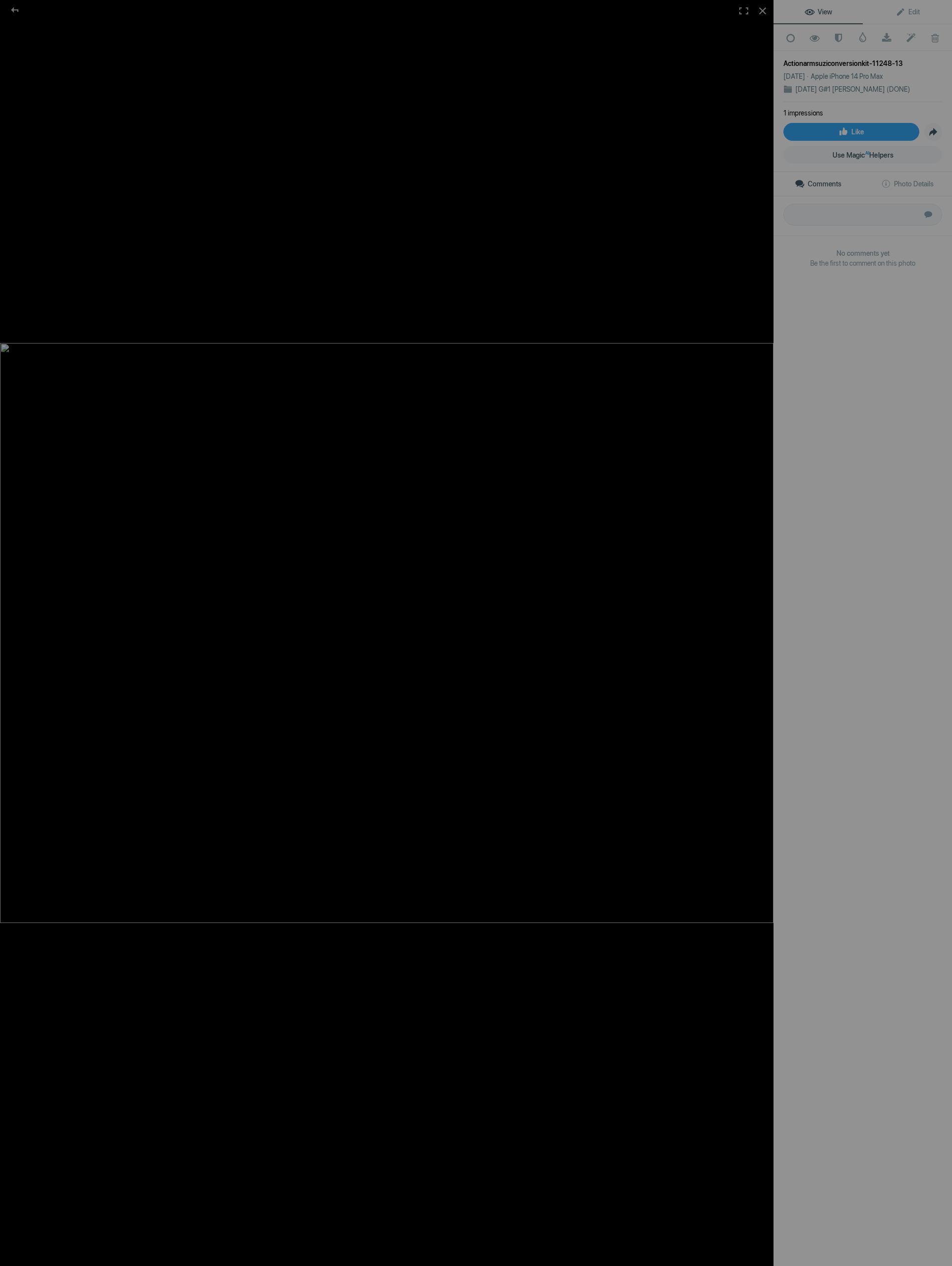
click at [766, 11] on div at bounding box center [762, 11] width 22 height 22
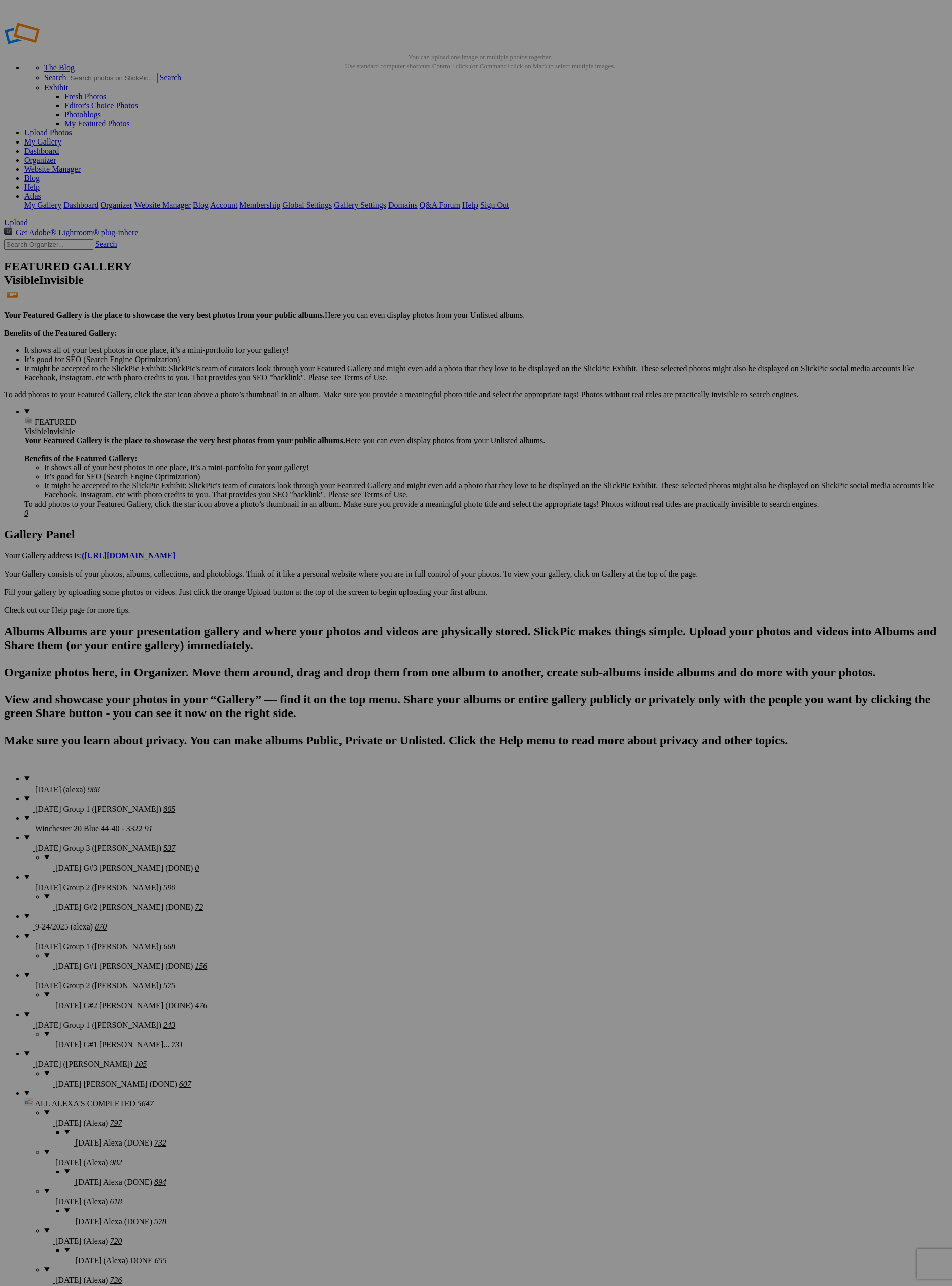
click at [79, 239] on input "text" at bounding box center [48, 244] width 89 height 10
type input "11248"
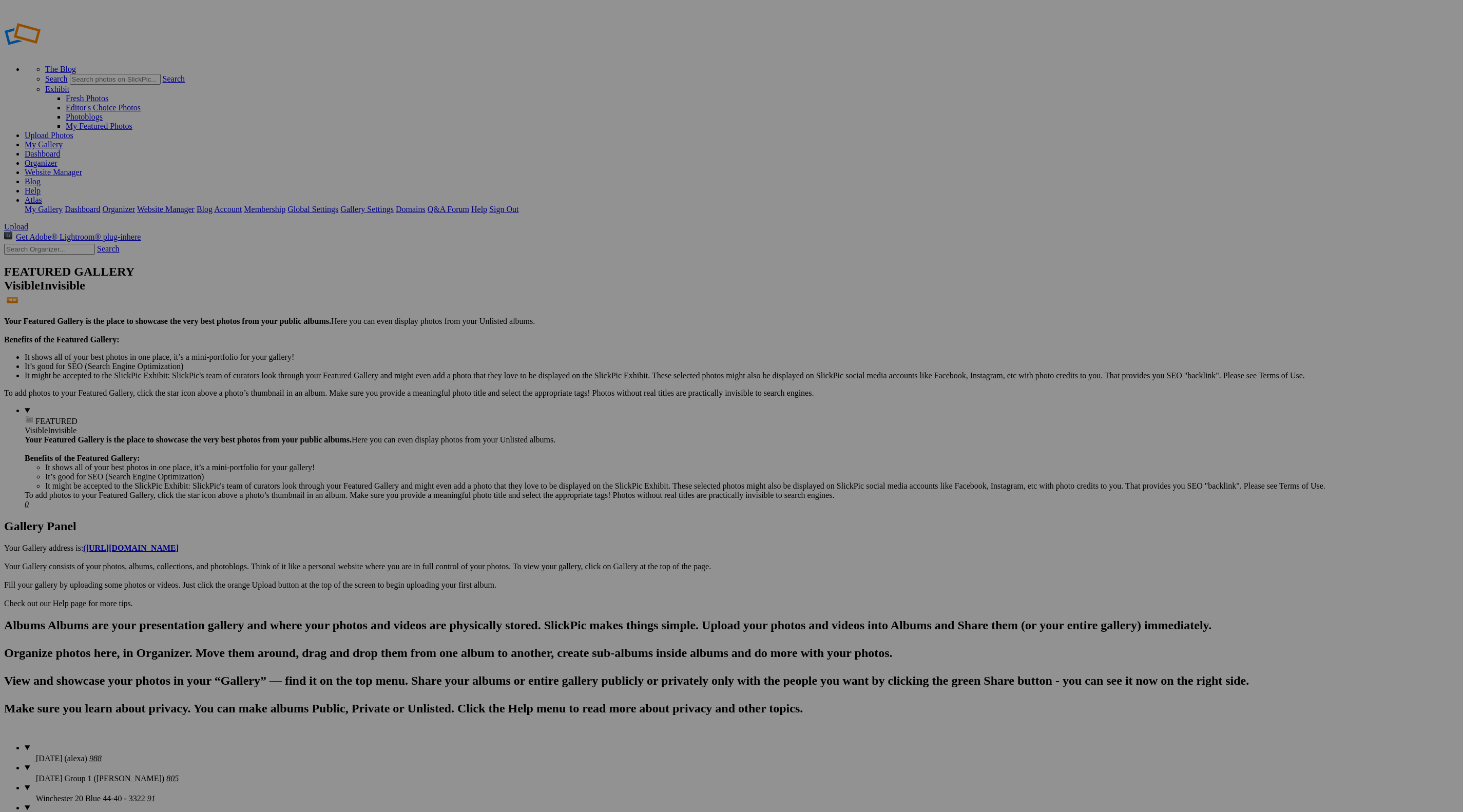
click at [59, 244] on input "text" at bounding box center [49, 249] width 91 height 10
type input "11347"
click at [114, 244] on link "Search" at bounding box center [108, 249] width 23 height 9
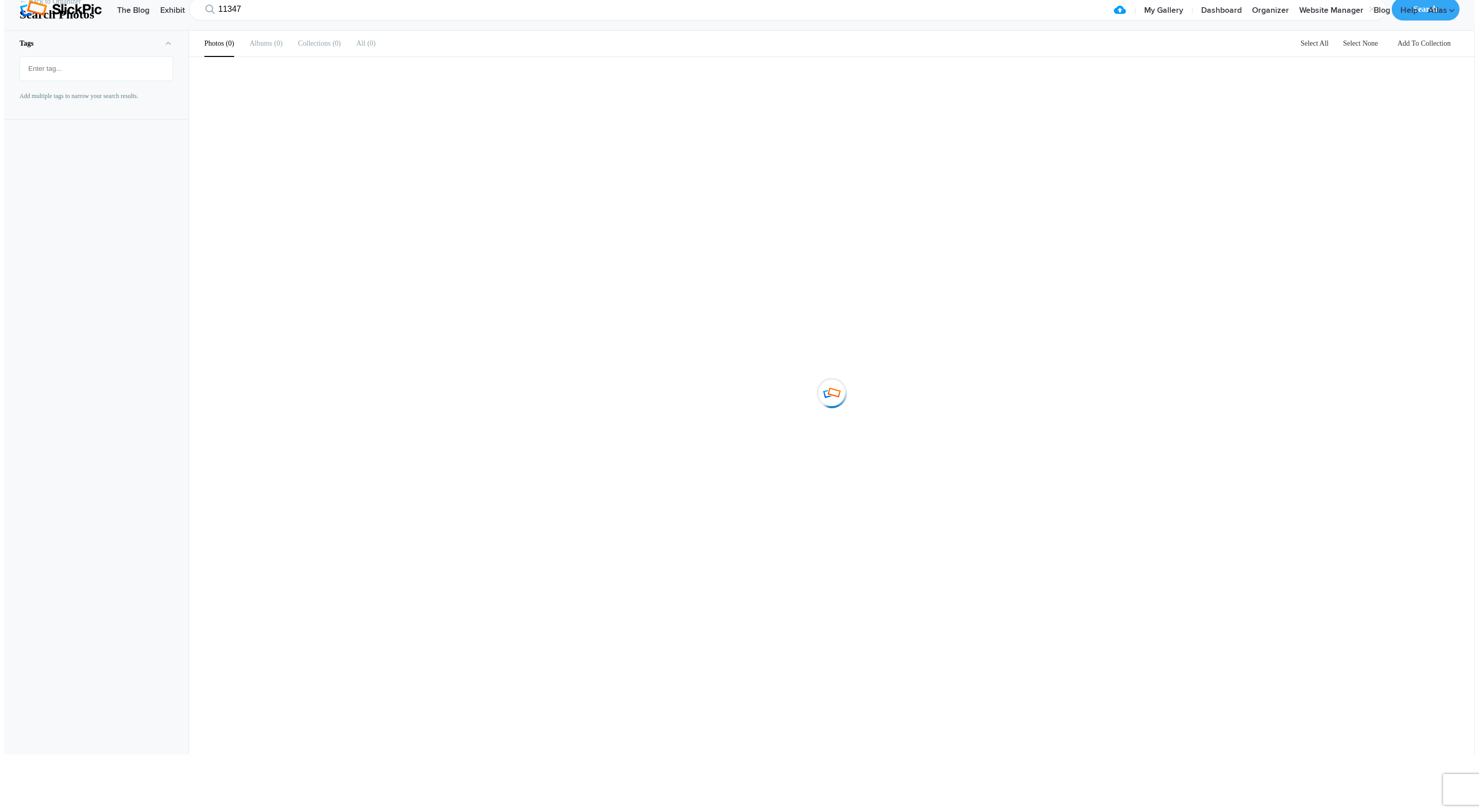
click at [460, 613] on div "Photos 0 Albums 0 Collections 0 All 0 Select All Select None Add To Collection …" at bounding box center [831, 392] width 1286 height 724
click at [227, 20] on input "11347" at bounding box center [788, 9] width 1198 height 23
type input "11748"
click at [240, 20] on input "11748" at bounding box center [788, 9] width 1198 height 23
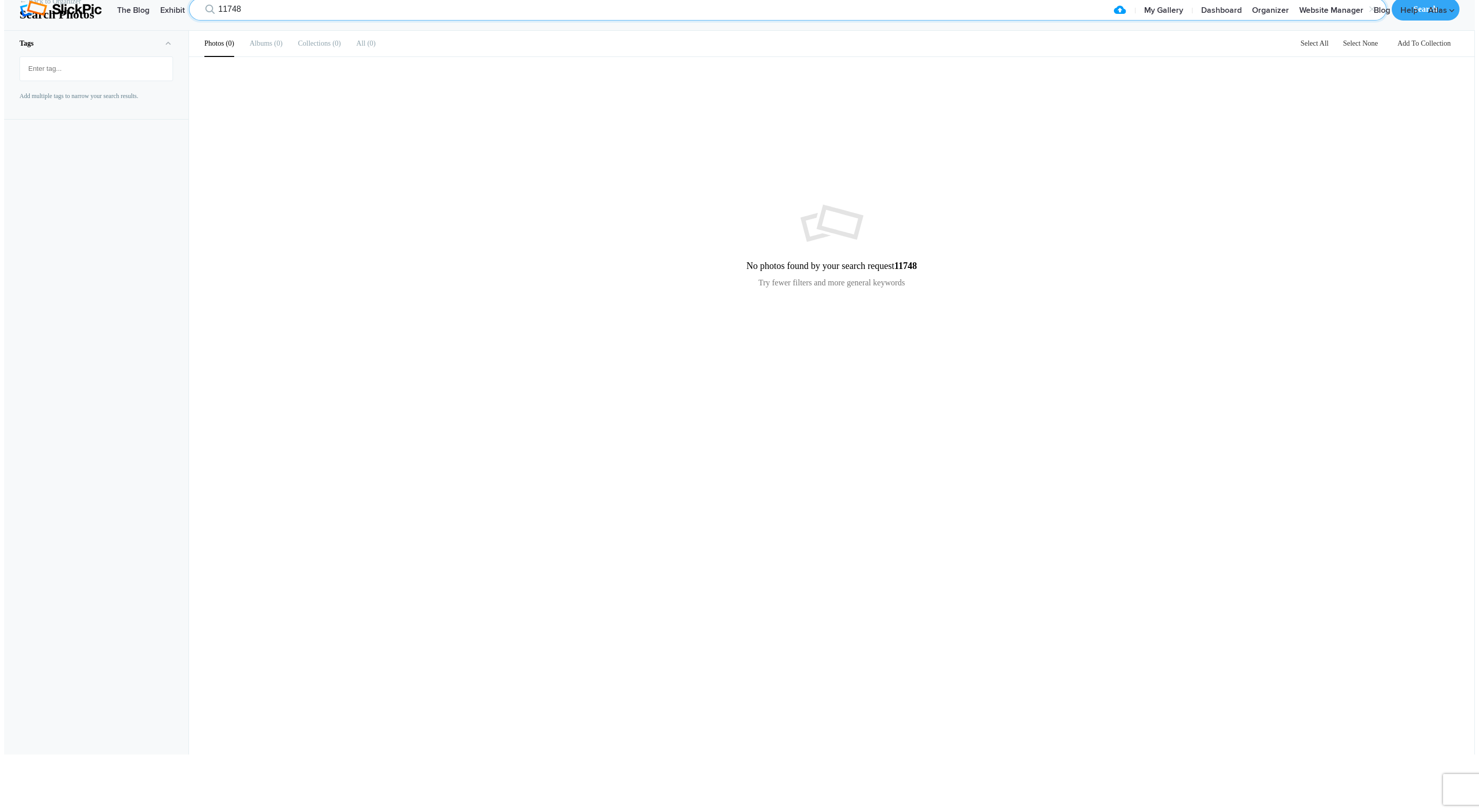
click at [240, 20] on input "11748" at bounding box center [788, 9] width 1198 height 23
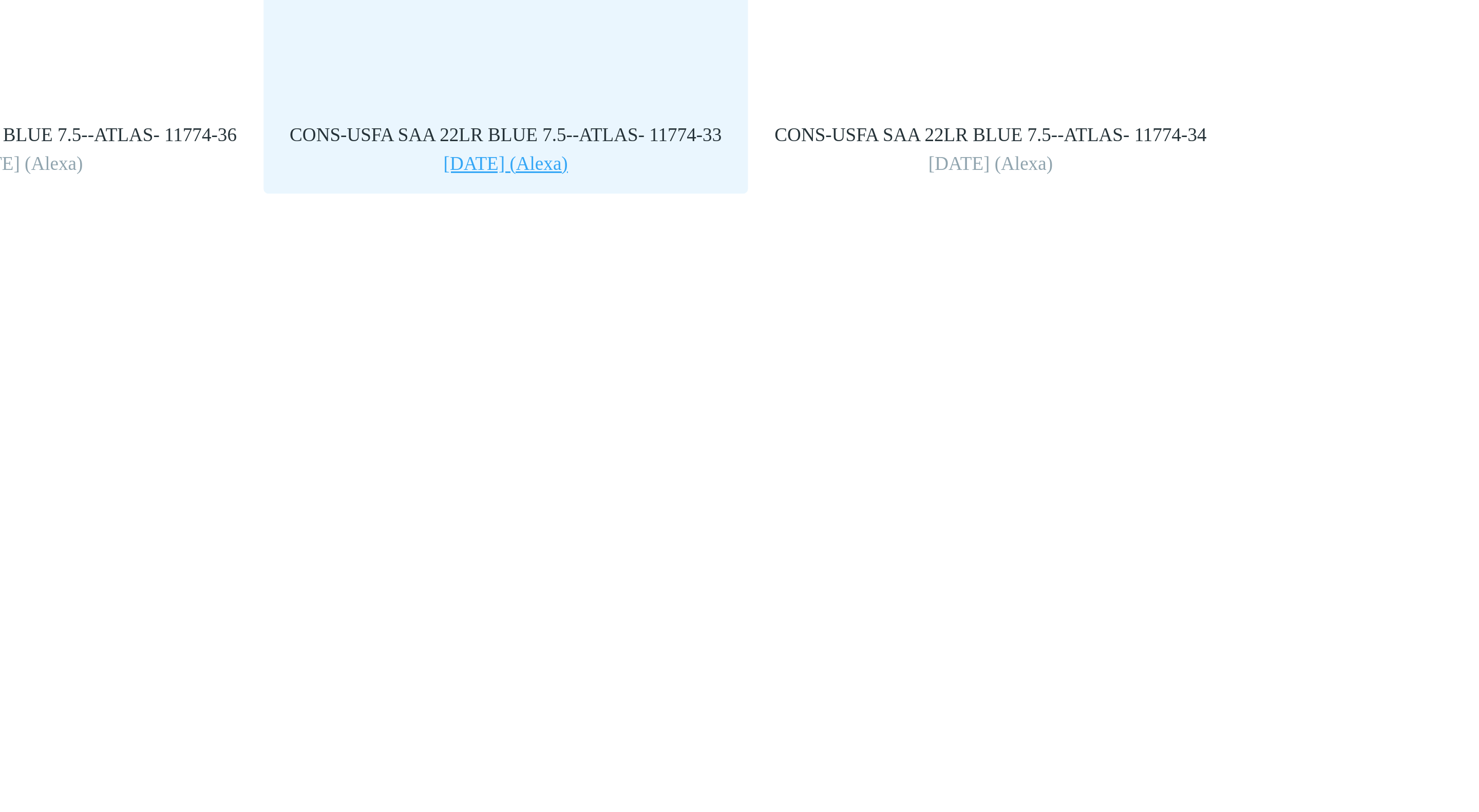
click at [632, 246] on div "CONS-USFA SAA 22LR BLUE 7.5--ATLAS- 11774-33" at bounding box center [596, 241] width 146 height 9
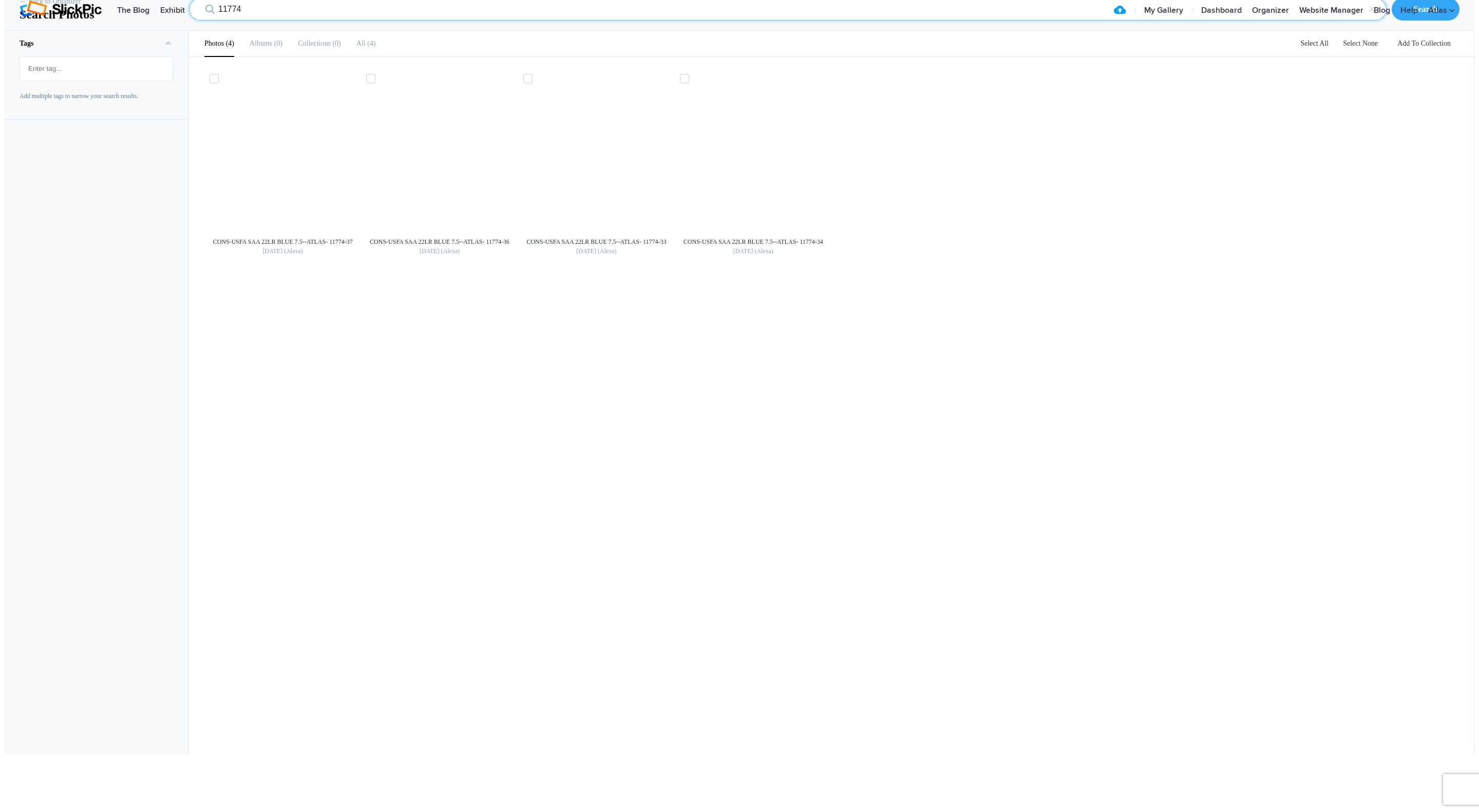
click at [298, 20] on input "11774" at bounding box center [788, 9] width 1198 height 23
click at [219, 20] on input "11797" at bounding box center [788, 9] width 1198 height 23
click at [254, 20] on input "10797" at bounding box center [788, 9] width 1198 height 23
click at [249, 20] on input "11351" at bounding box center [788, 9] width 1198 height 23
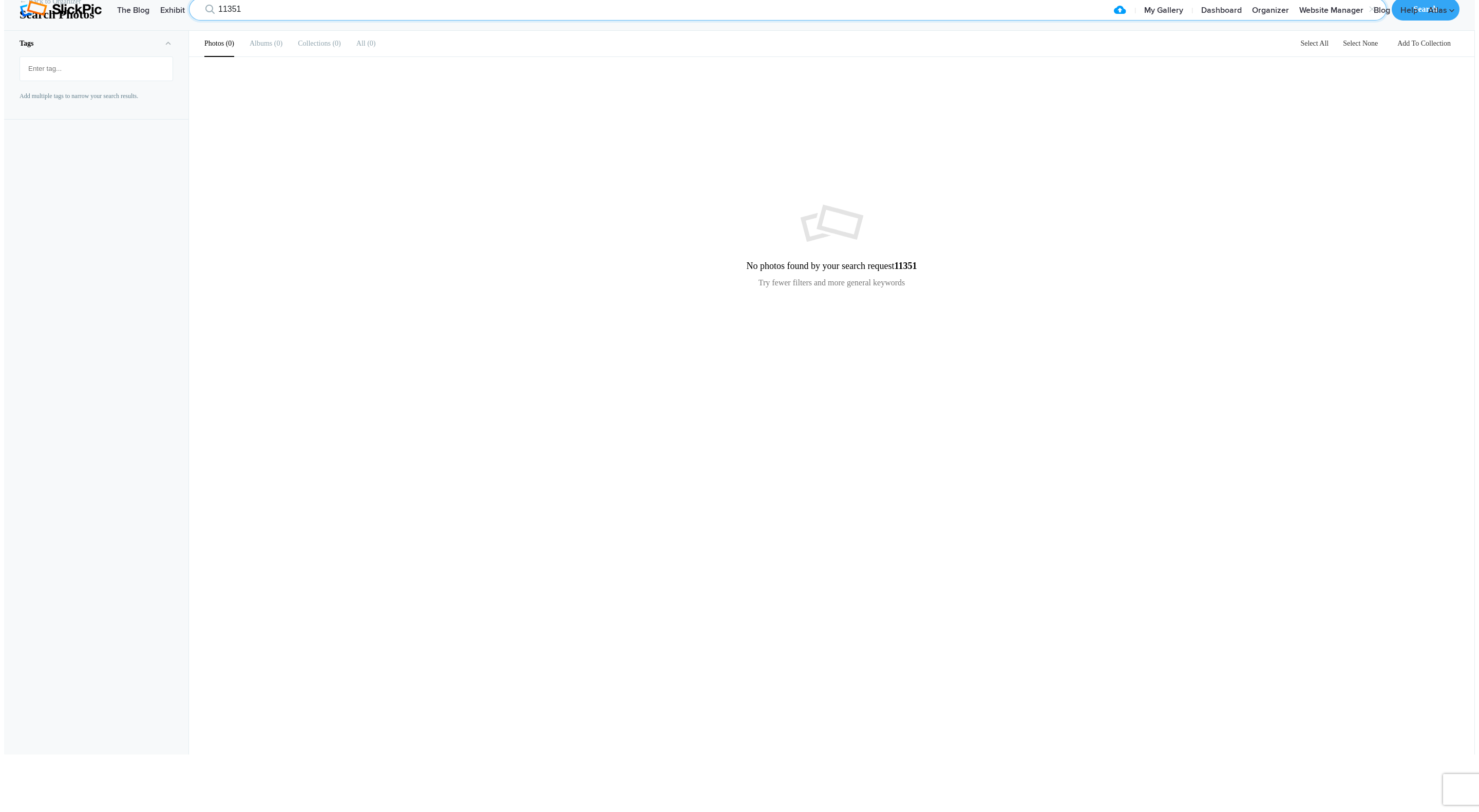
click at [249, 20] on input "11351" at bounding box center [788, 9] width 1198 height 23
click at [249, 20] on input "11782" at bounding box center [788, 9] width 1198 height 23
type input "11800"
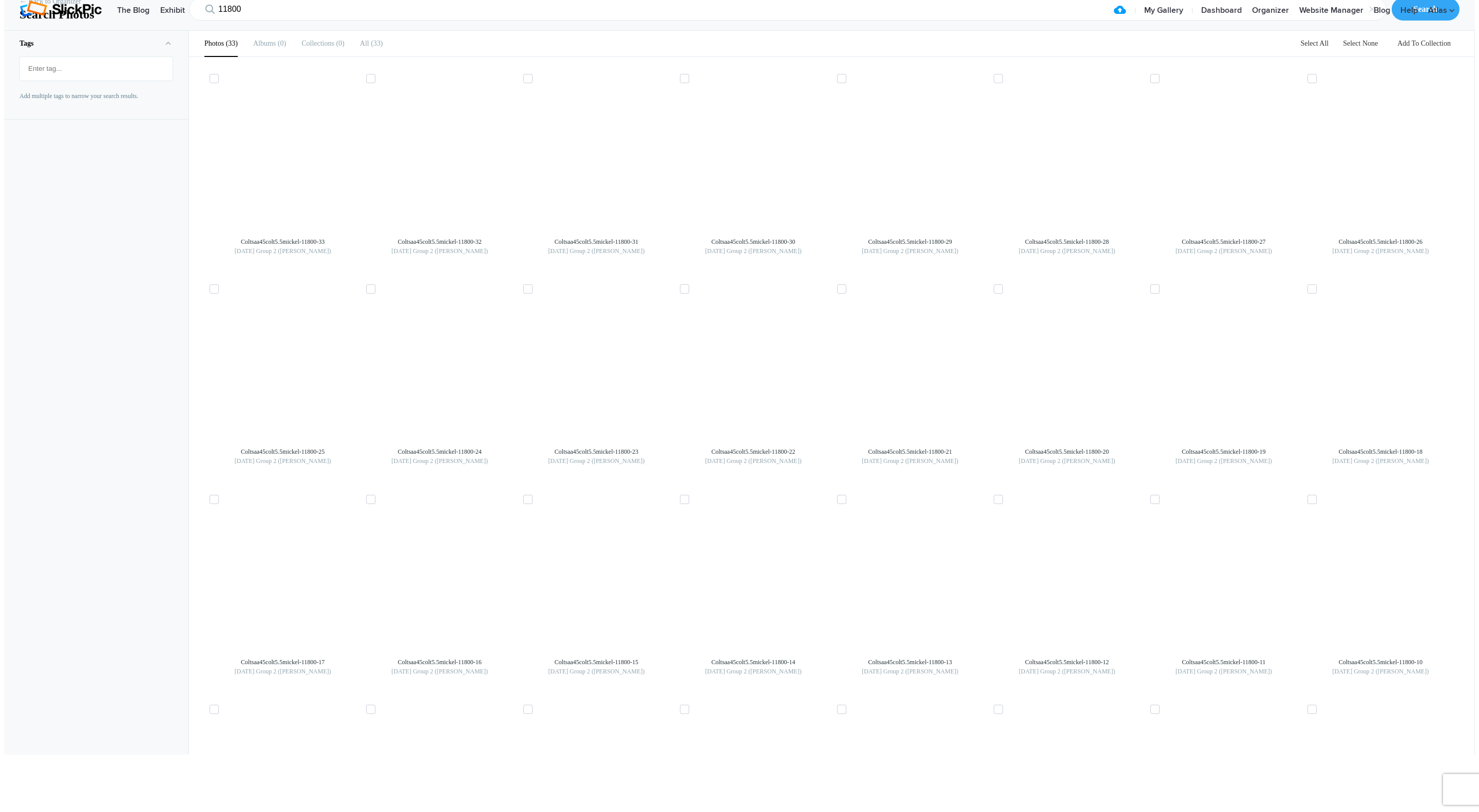
click at [733, 486] on app-photo-search-thumb "Coltsaa45colt5.5mickel-11800-22 [DATE] Group 2 ([PERSON_NAME])" at bounding box center [753, 380] width 157 height 210
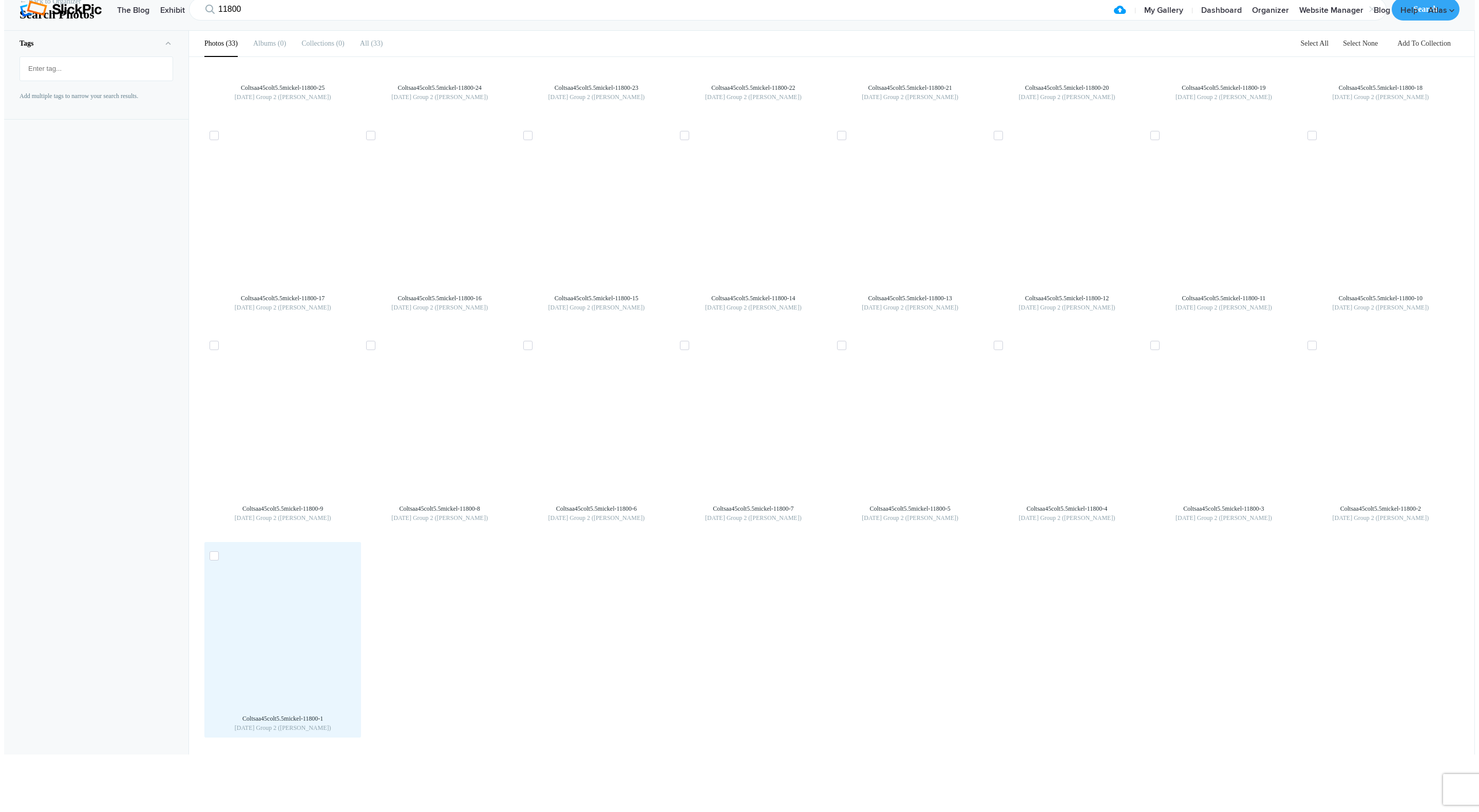
click at [291, 644] on img at bounding box center [283, 636] width 17 height 17
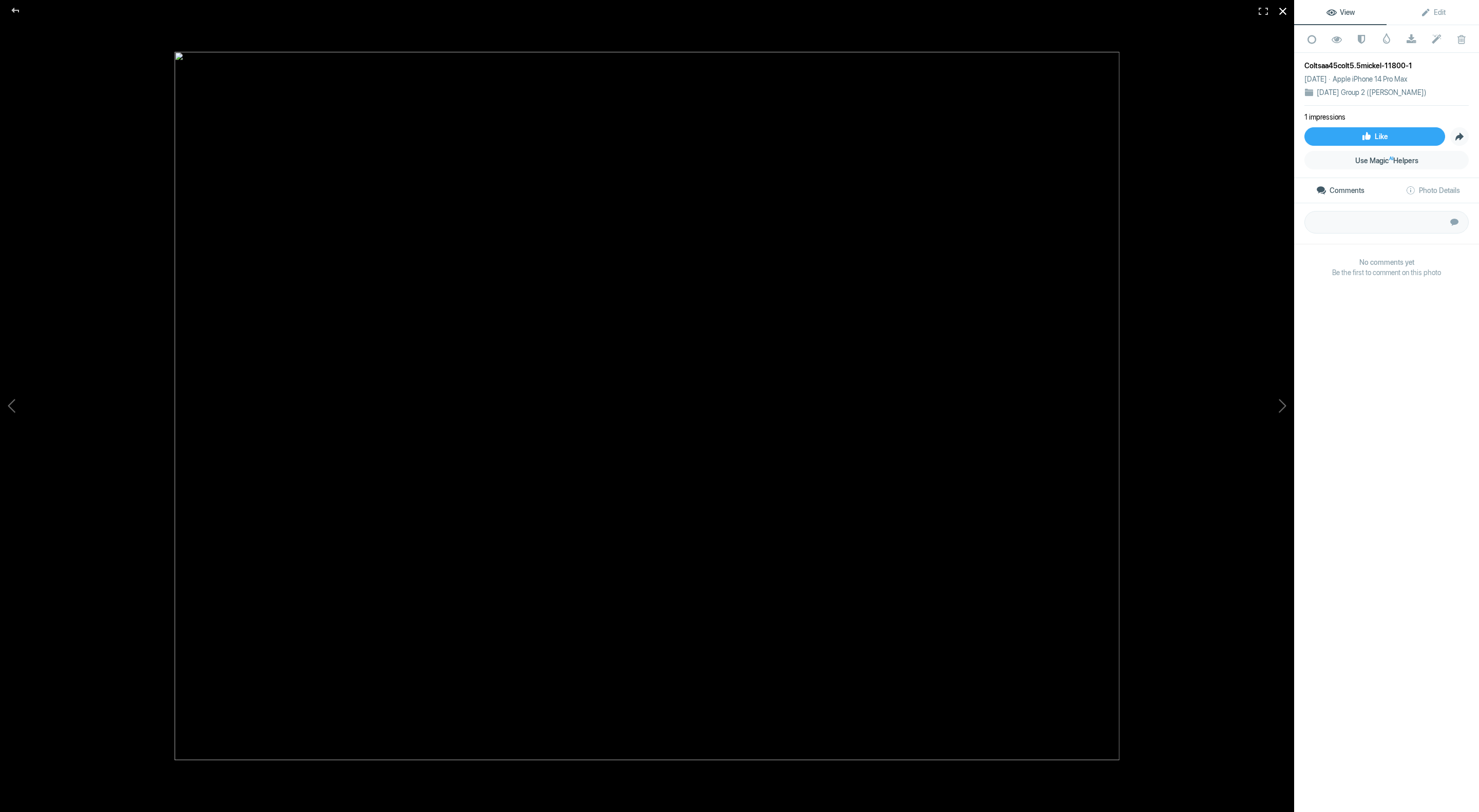
click at [1282, 10] on div at bounding box center [1283, 11] width 23 height 23
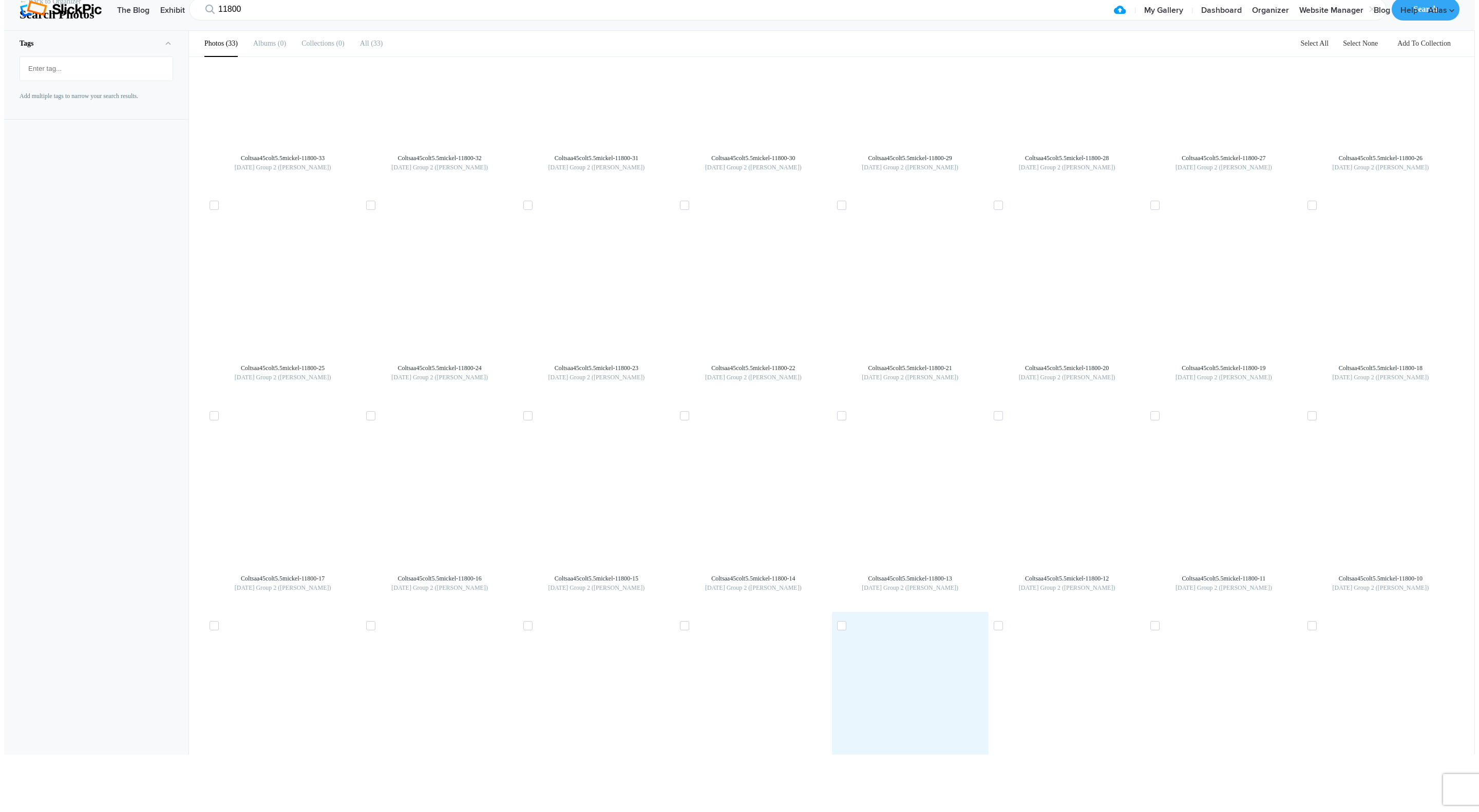
scroll to position [0, 0]
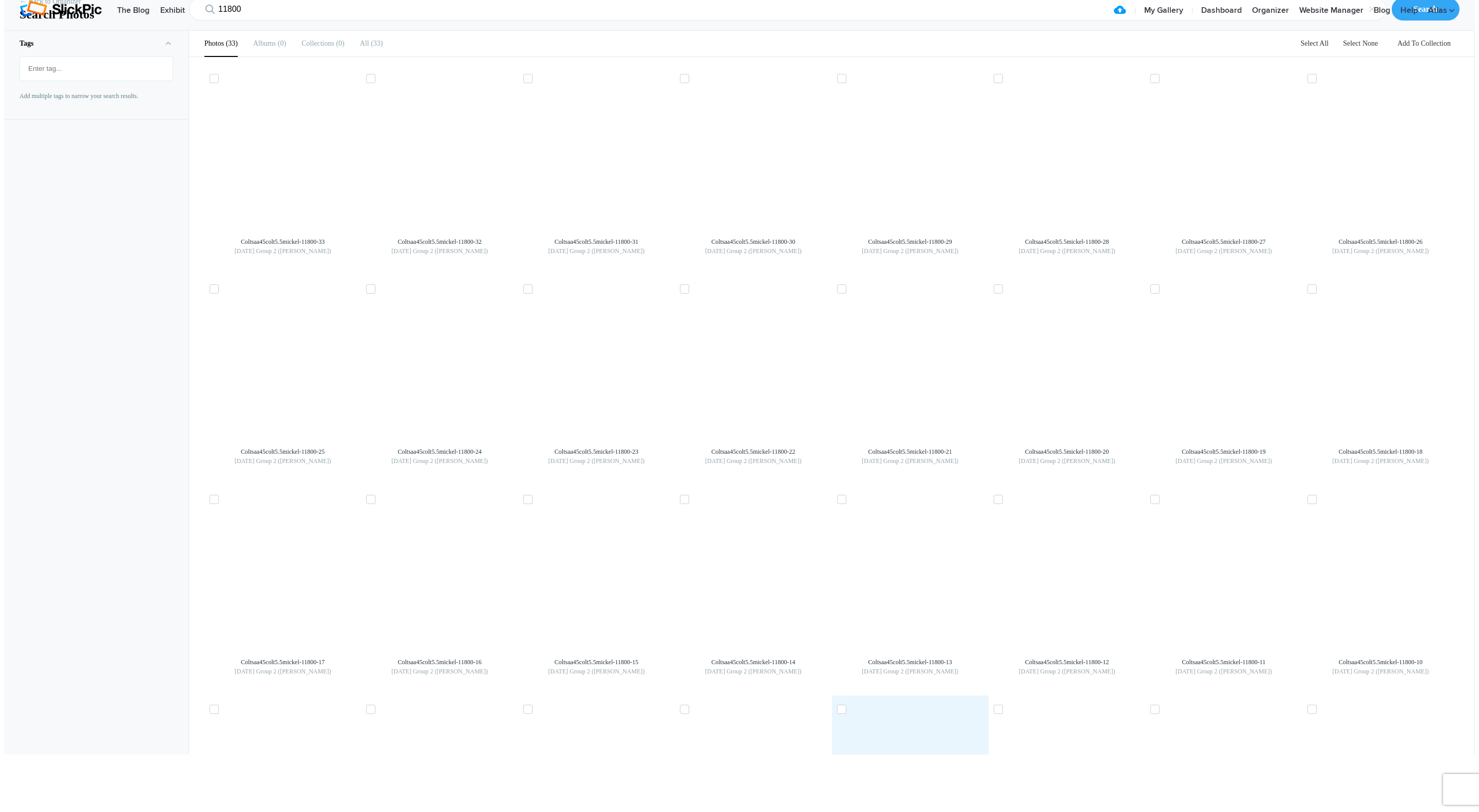
click at [861, 442] on div at bounding box center [910, 368] width 146 height 146
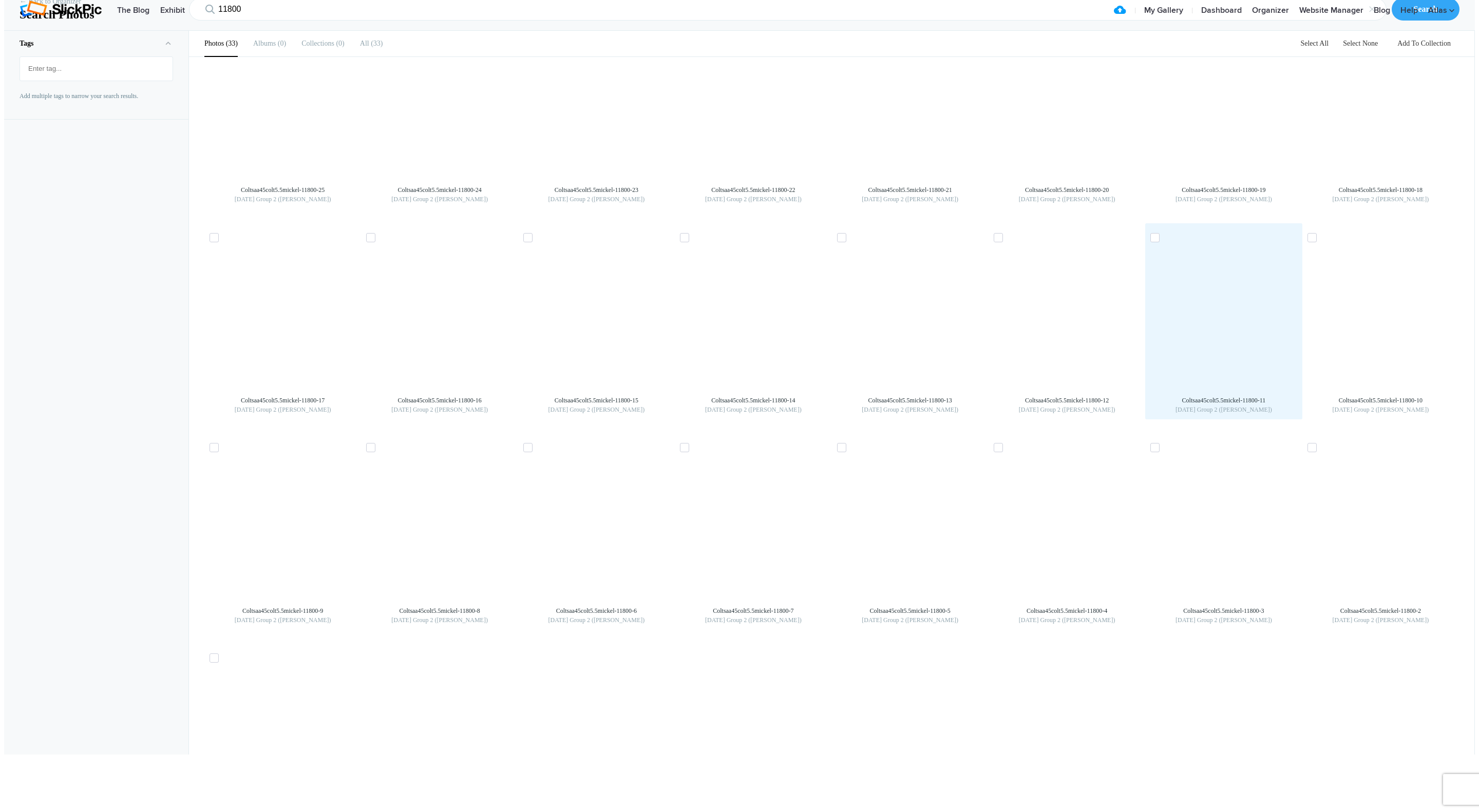
scroll to position [265, 0]
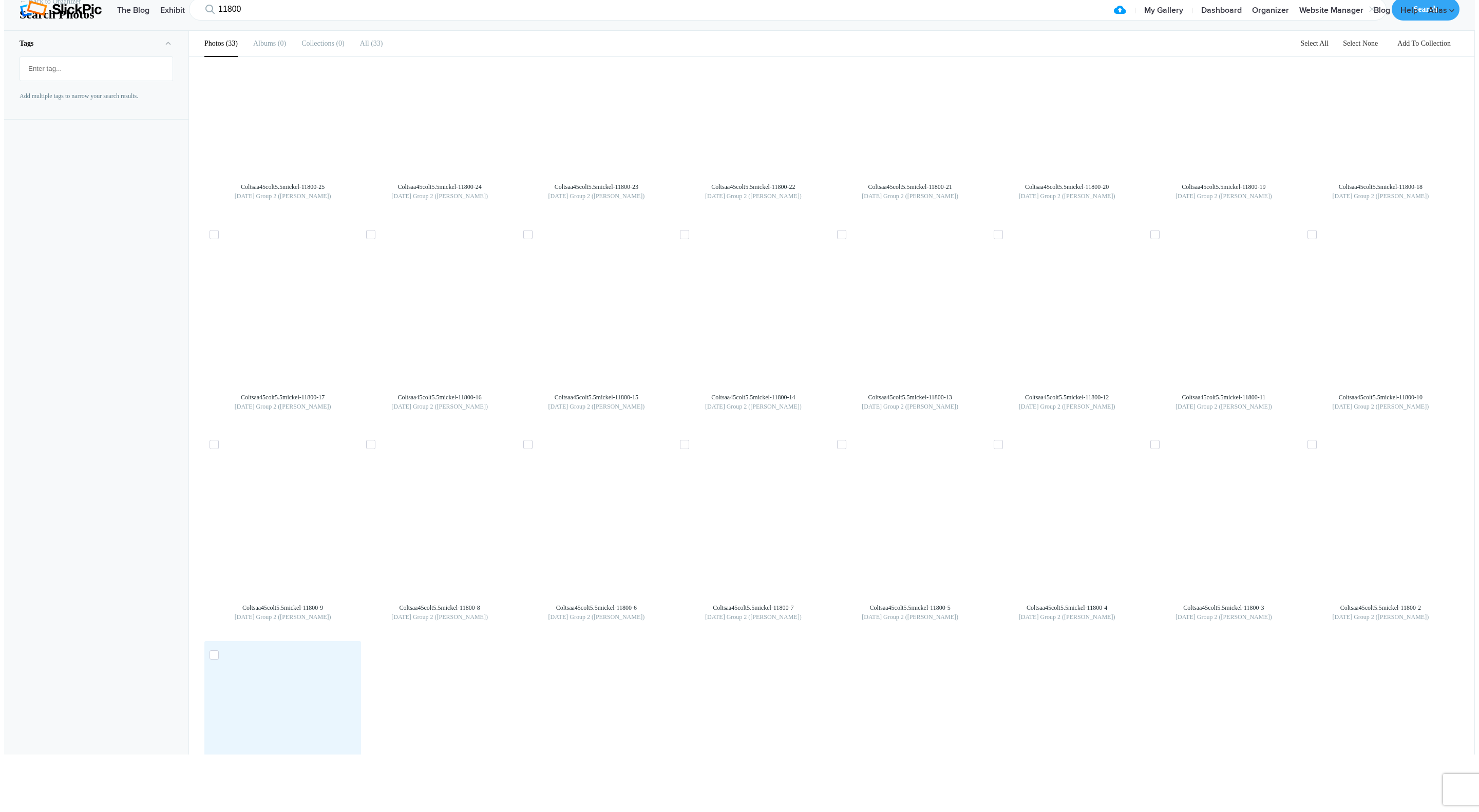
click at [275, 743] on img at bounding box center [283, 734] width 17 height 17
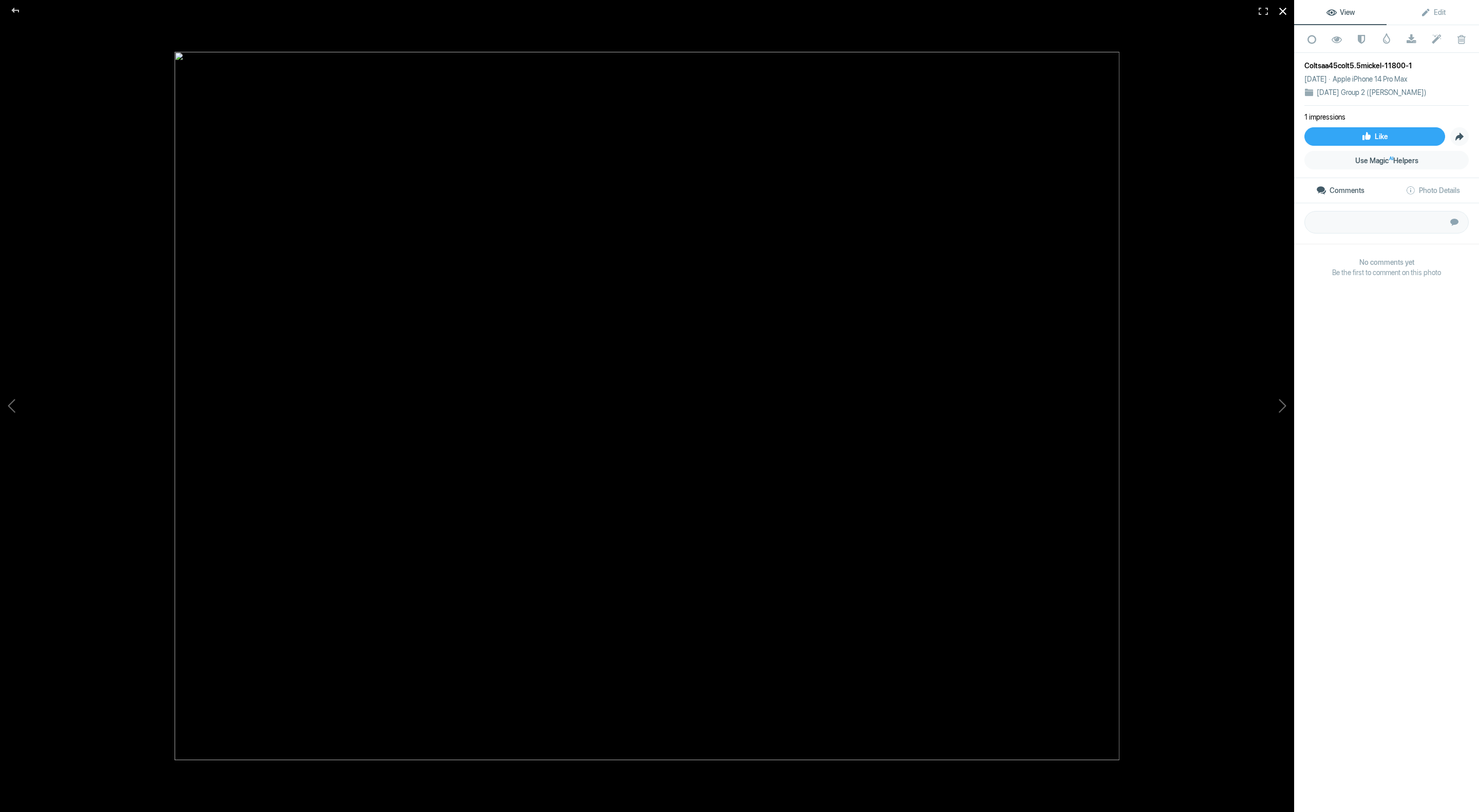
click at [1288, 10] on div at bounding box center [1283, 11] width 23 height 23
